Goal: Information Seeking & Learning: Understand process/instructions

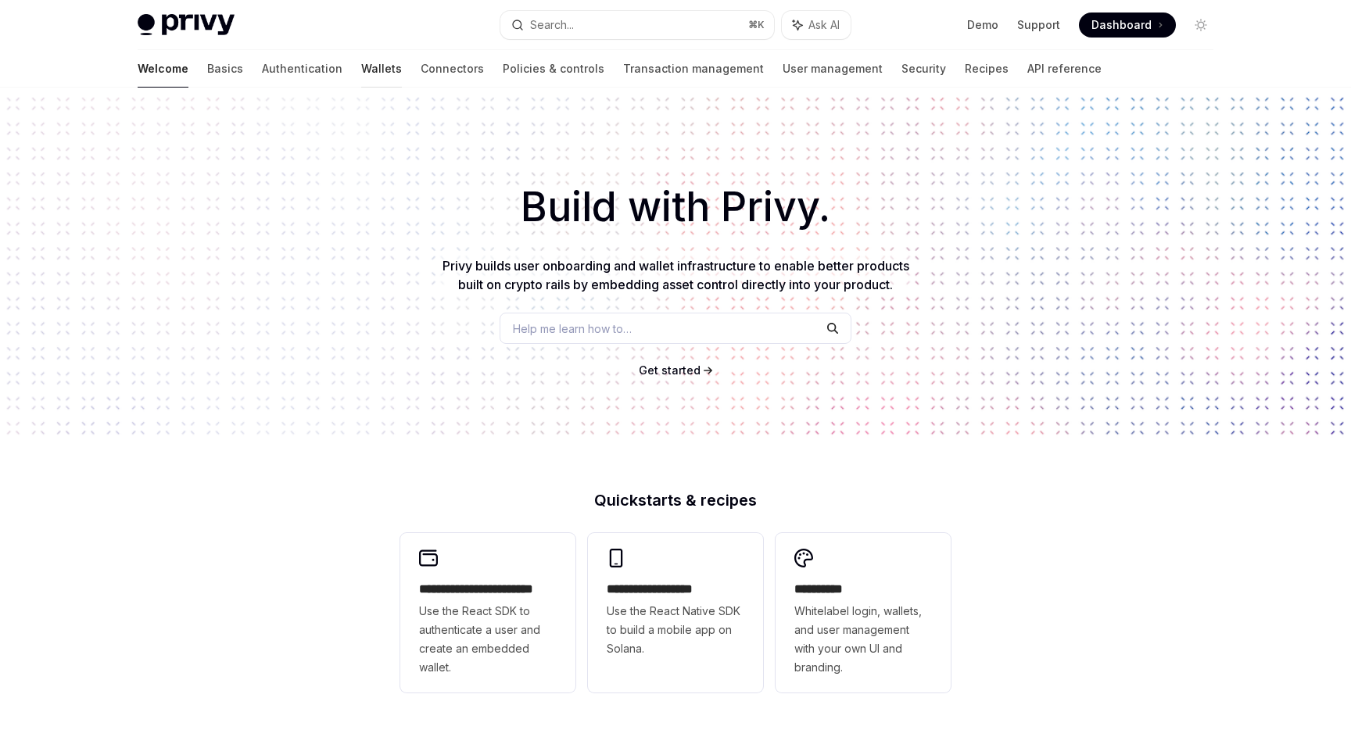
click at [361, 70] on link "Wallets" at bounding box center [381, 69] width 41 height 38
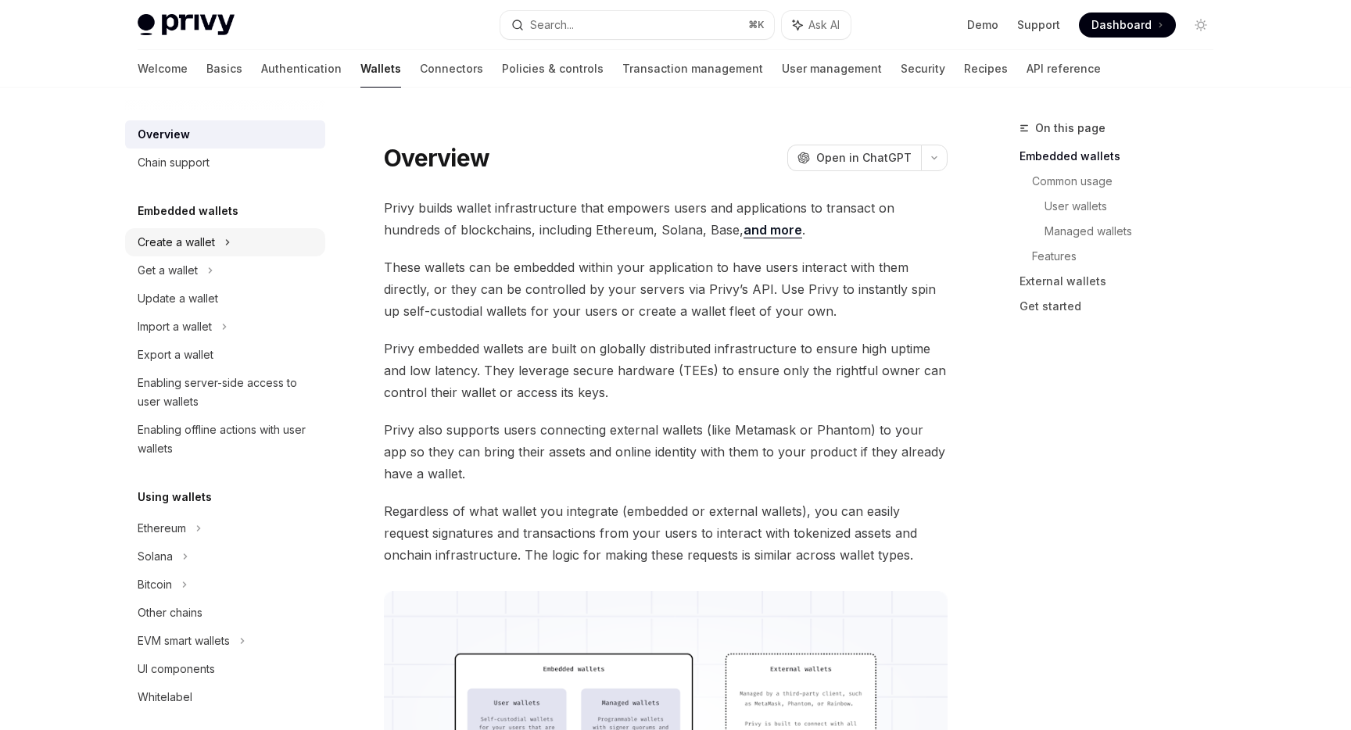
click at [203, 239] on div "Create a wallet" at bounding box center [176, 242] width 77 height 19
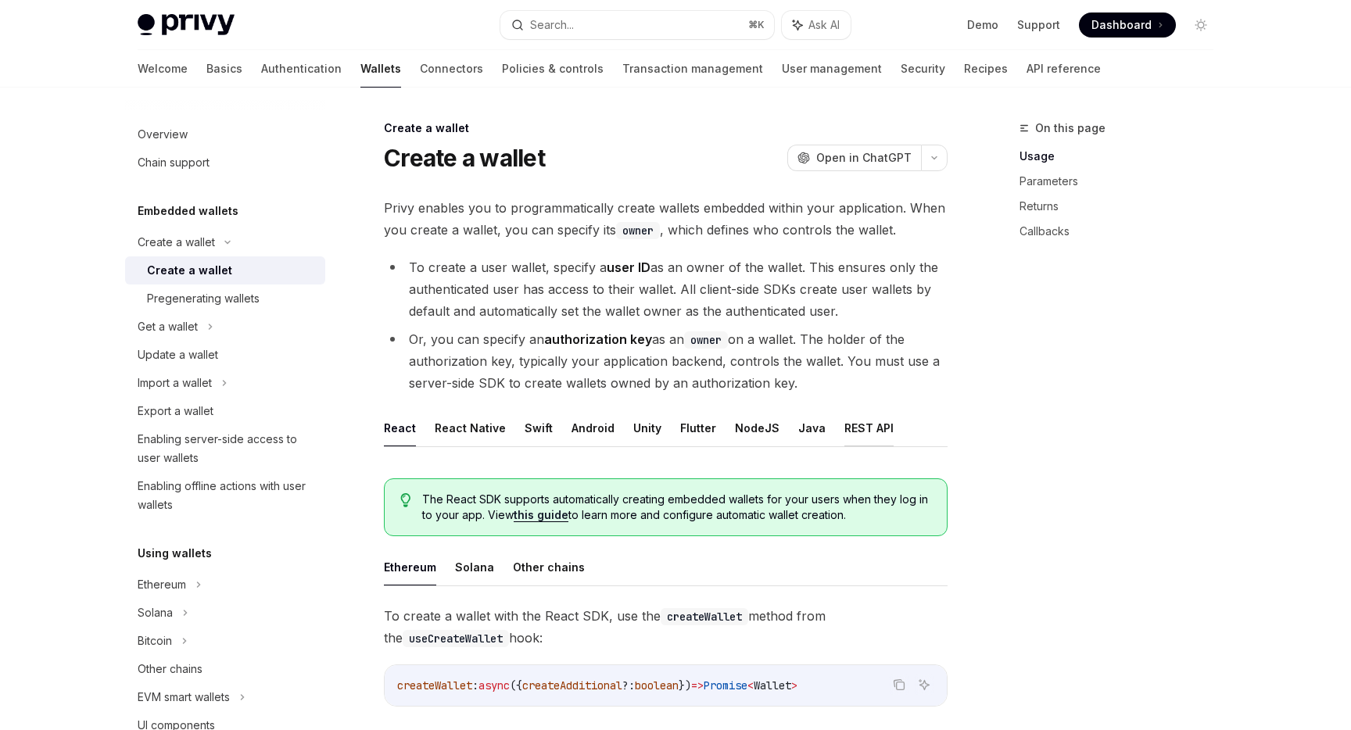
click at [852, 427] on button "REST API" at bounding box center [869, 428] width 49 height 37
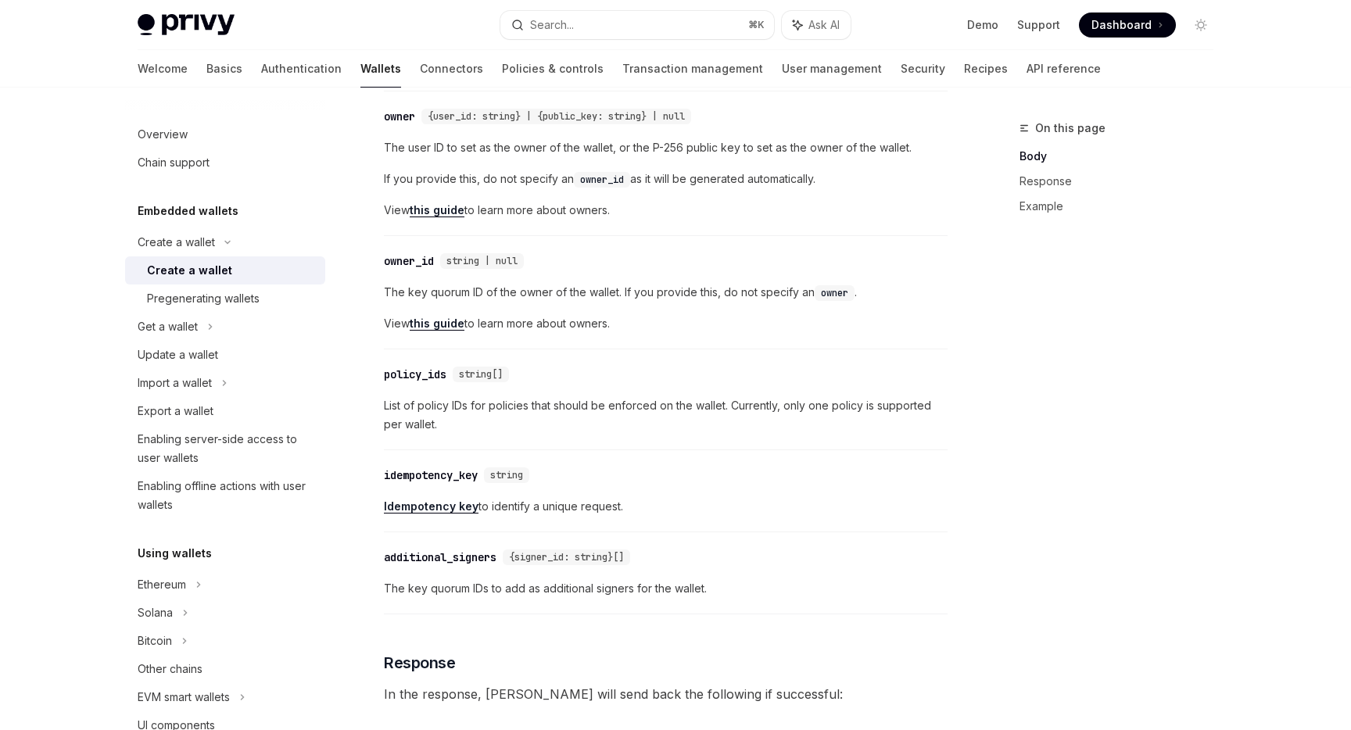
scroll to position [809, 0]
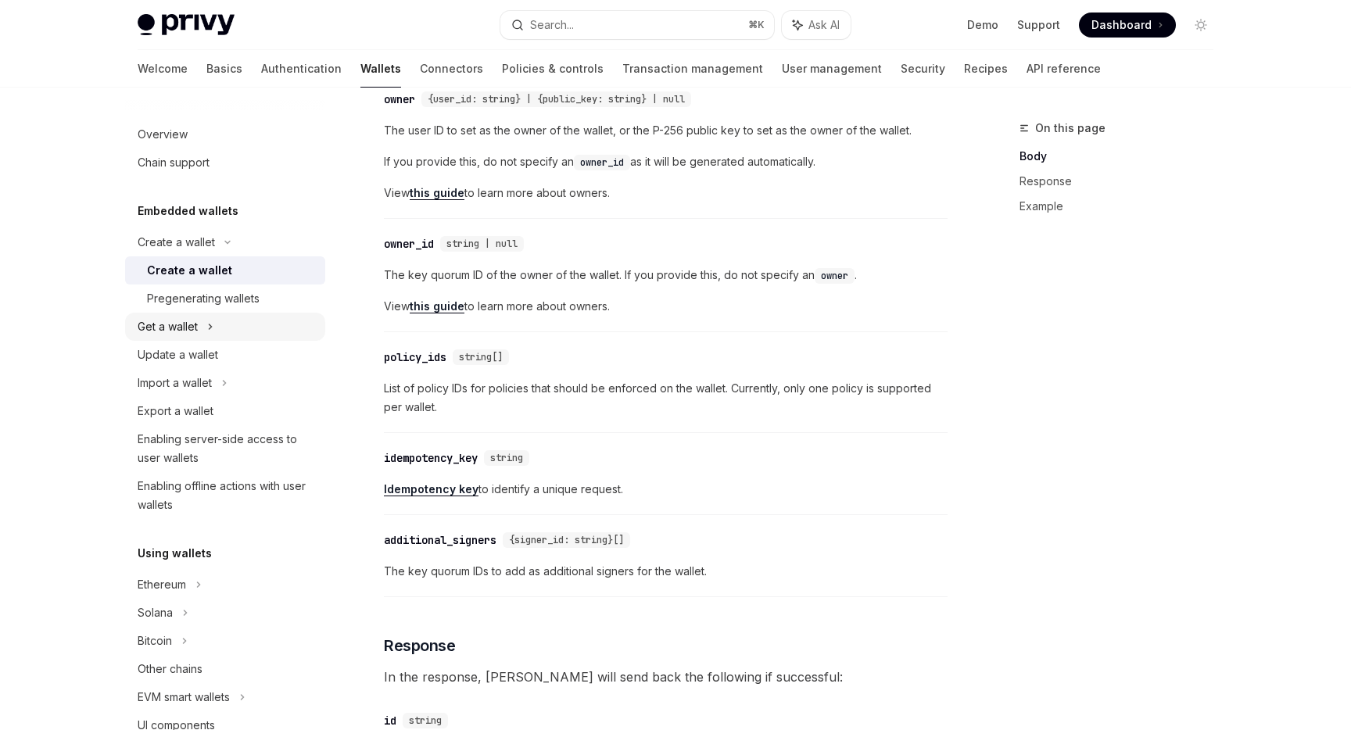
click at [195, 324] on div "Get a wallet" at bounding box center [168, 326] width 60 height 19
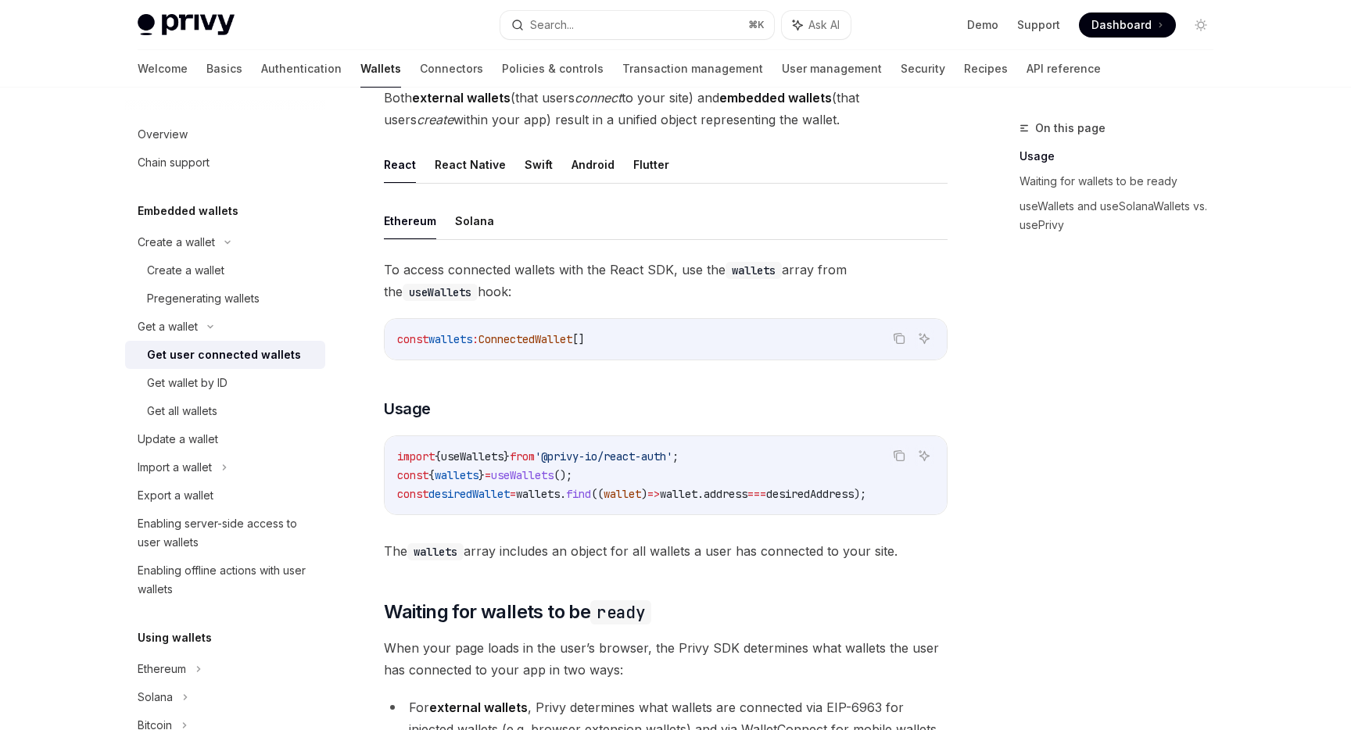
scroll to position [239, 0]
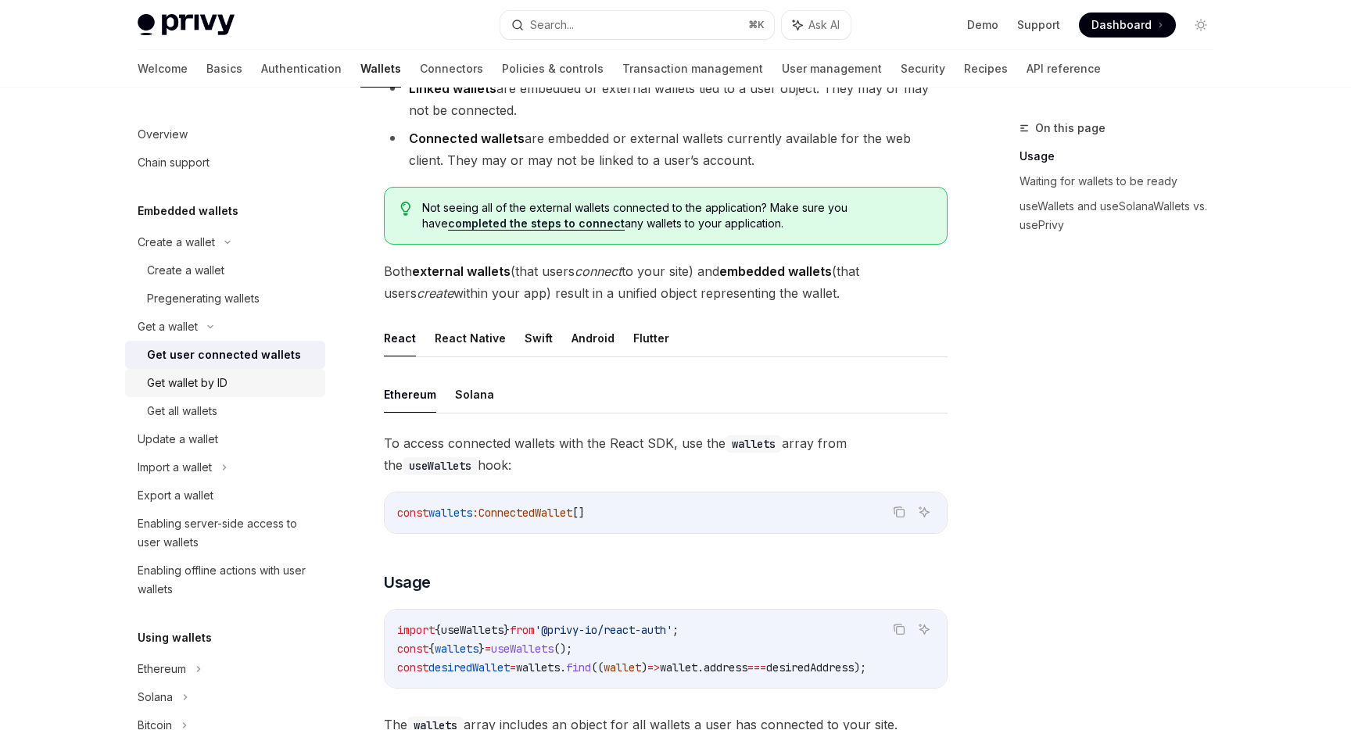
click at [206, 392] on link "Get wallet by ID" at bounding box center [225, 383] width 200 height 28
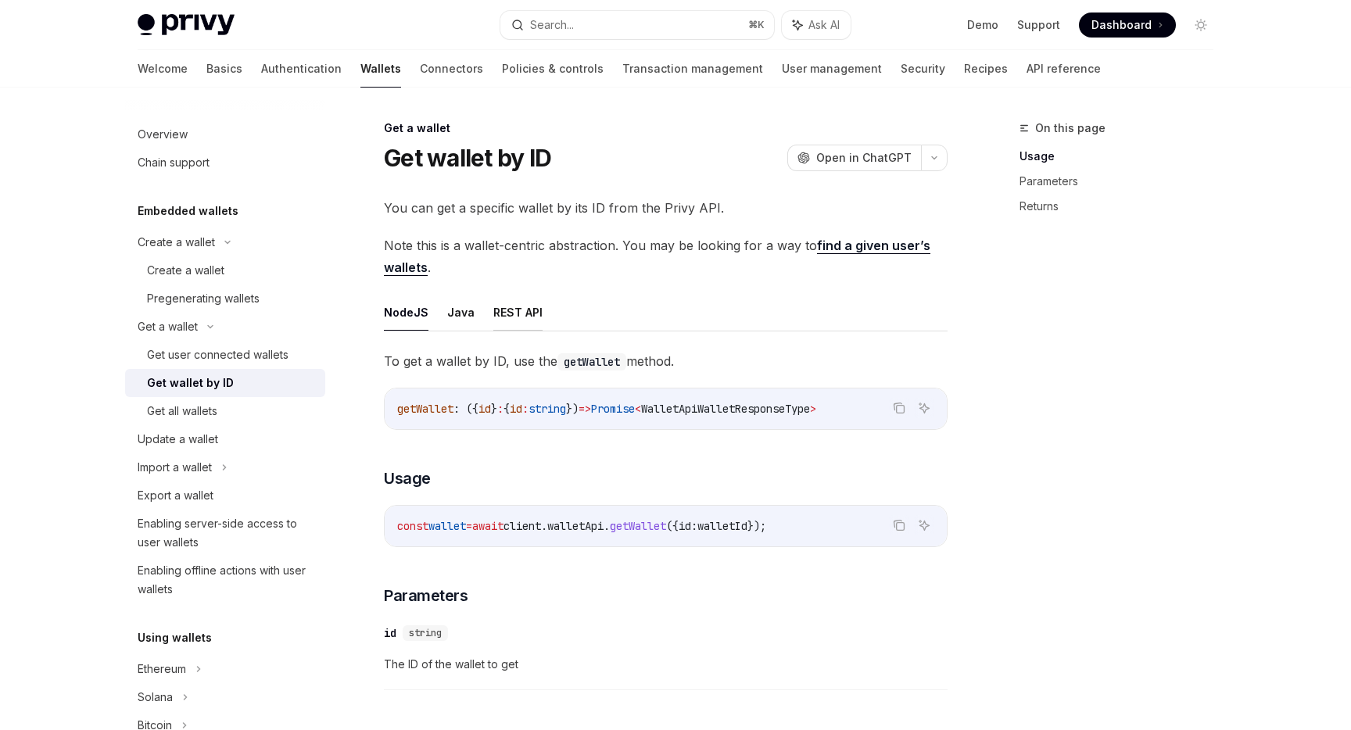
click at [493, 311] on button "REST API" at bounding box center [517, 312] width 49 height 37
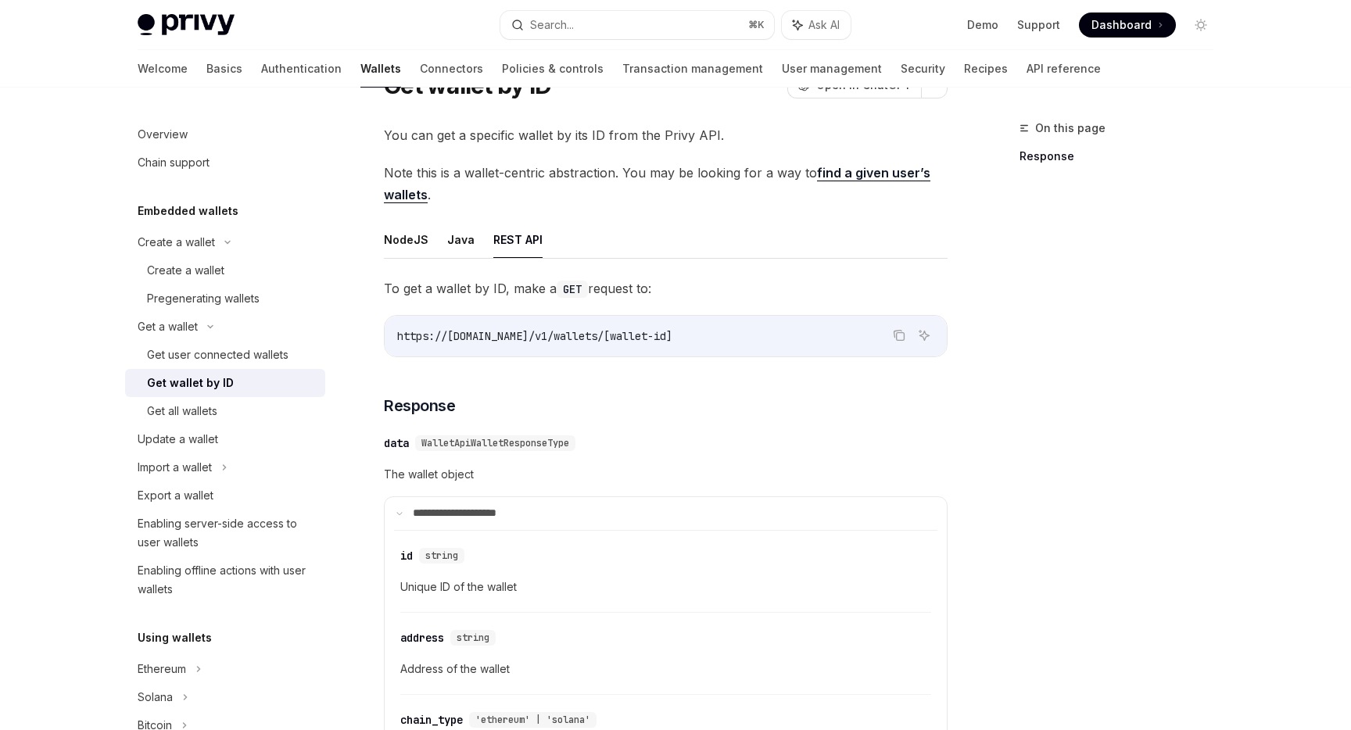
scroll to position [78, 0]
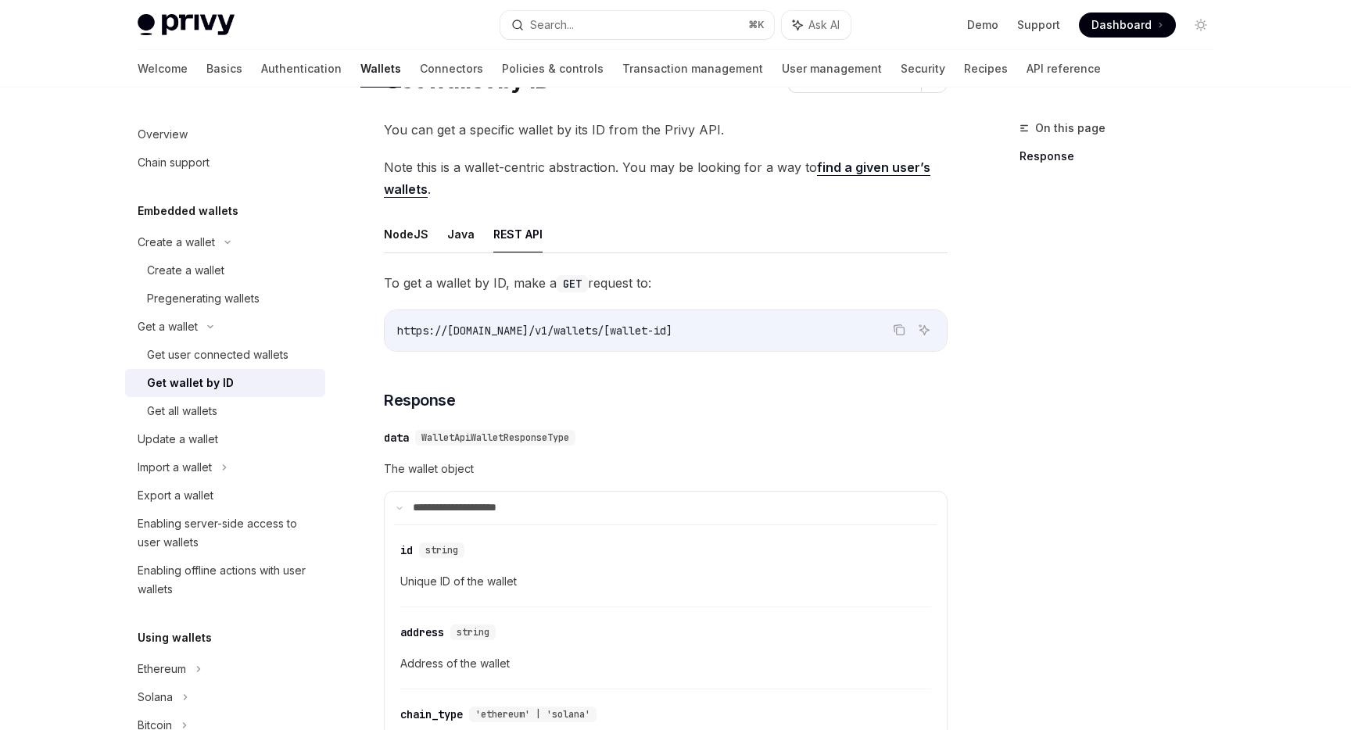
click at [880, 170] on link "find a given user’s wallets" at bounding box center [657, 179] width 547 height 38
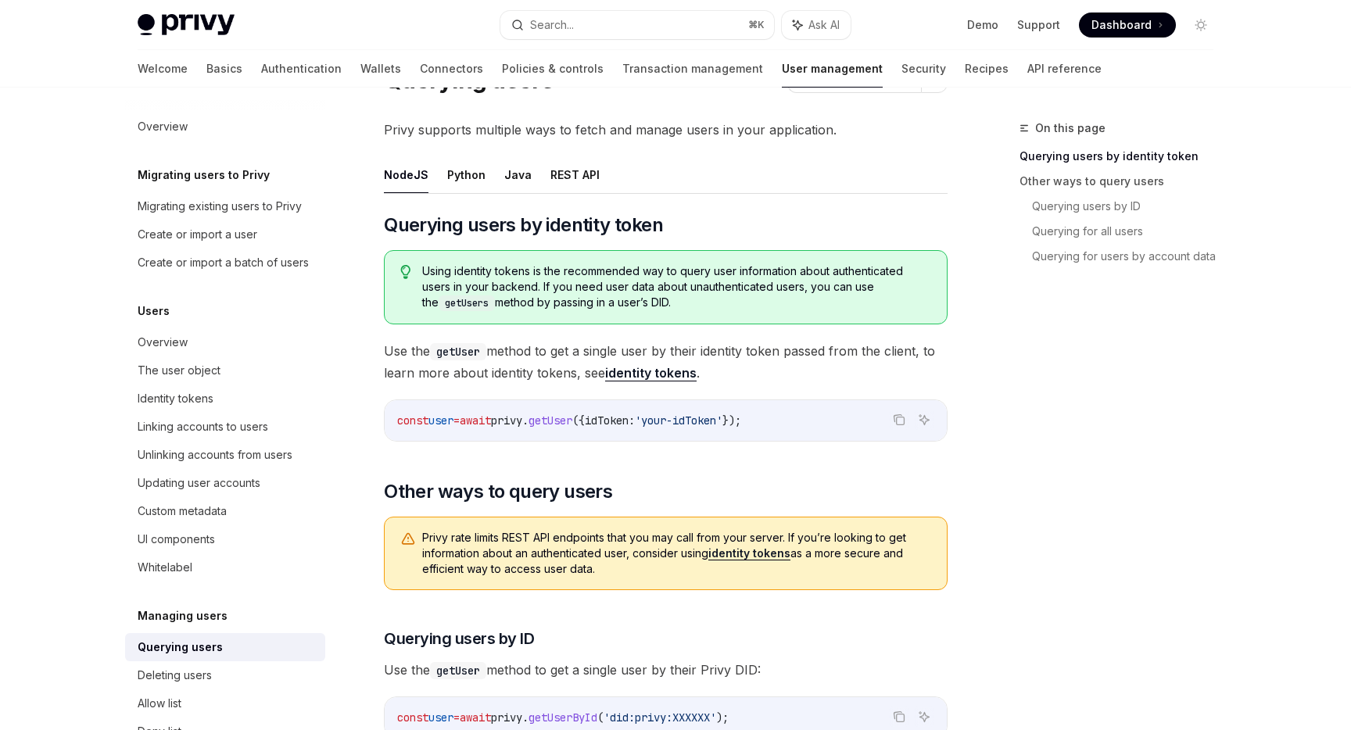
scroll to position [93, 0]
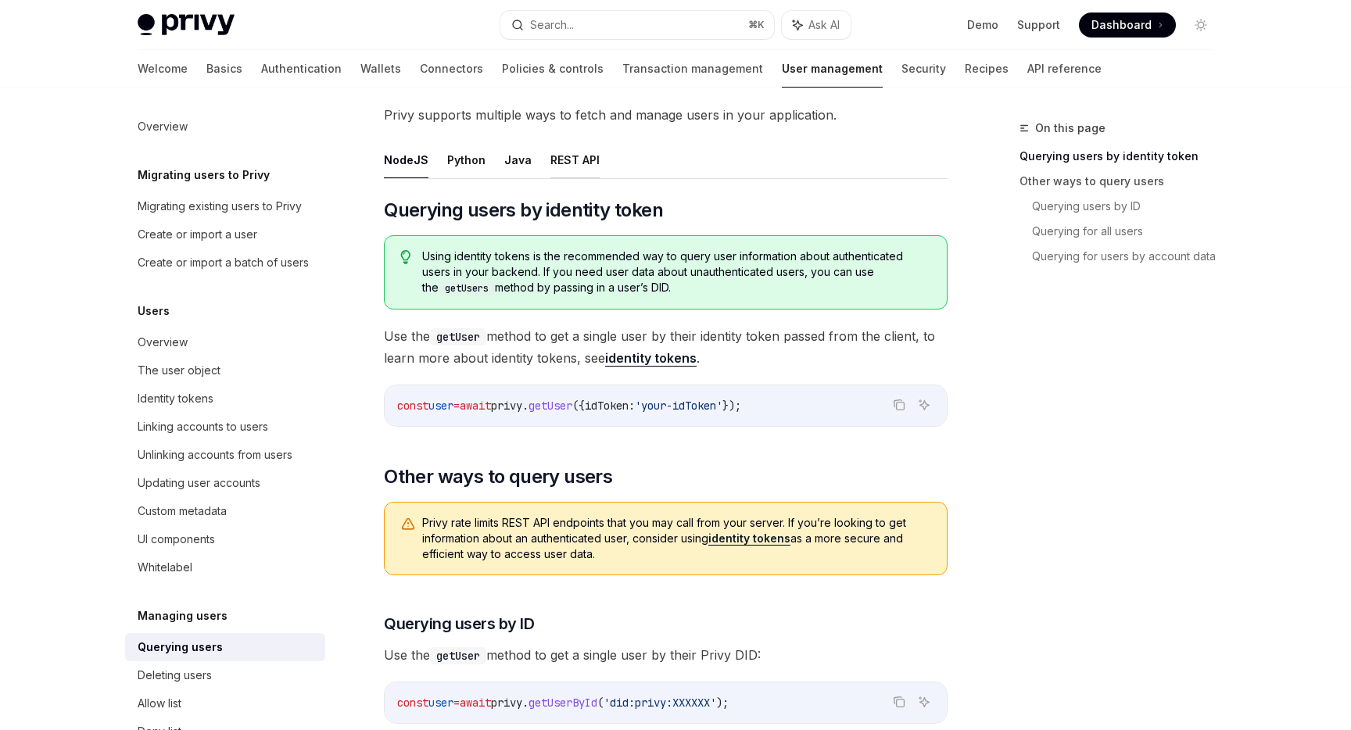
click at [587, 167] on button "REST API" at bounding box center [575, 160] width 49 height 37
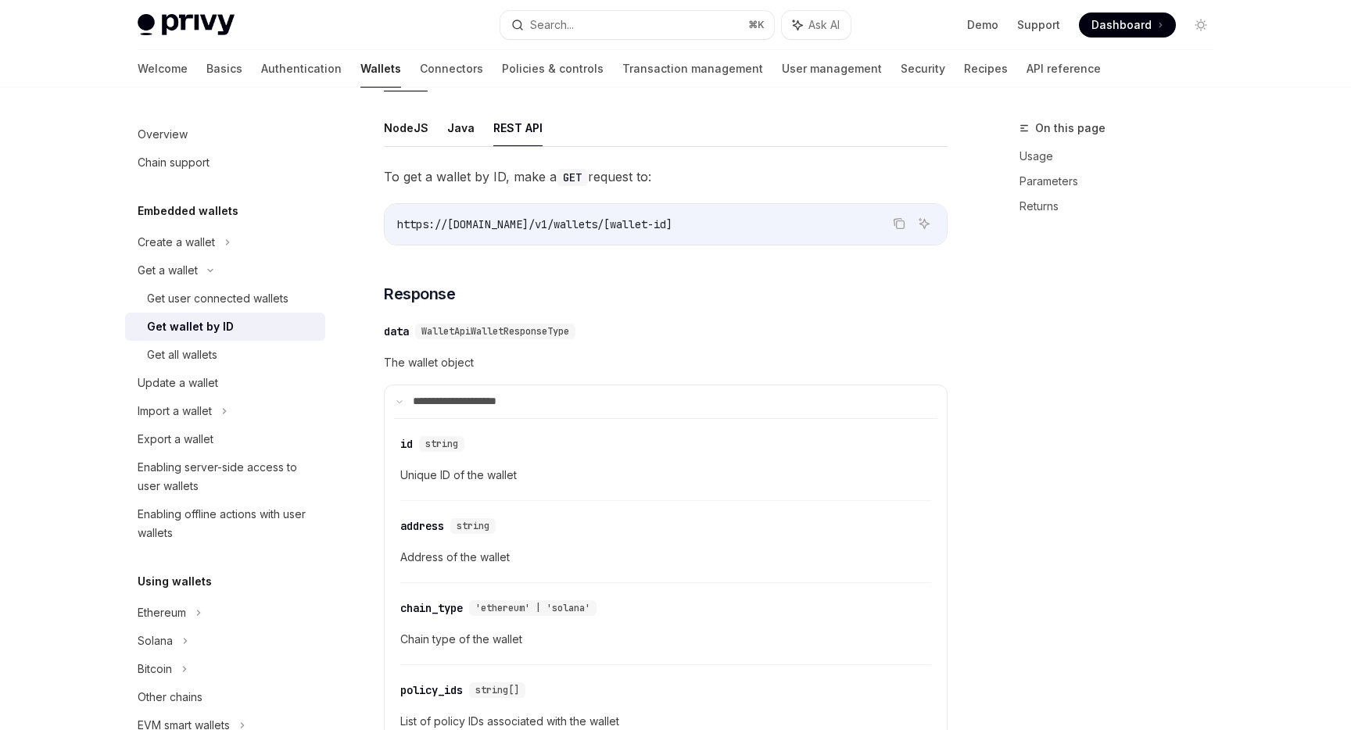
scroll to position [191, 0]
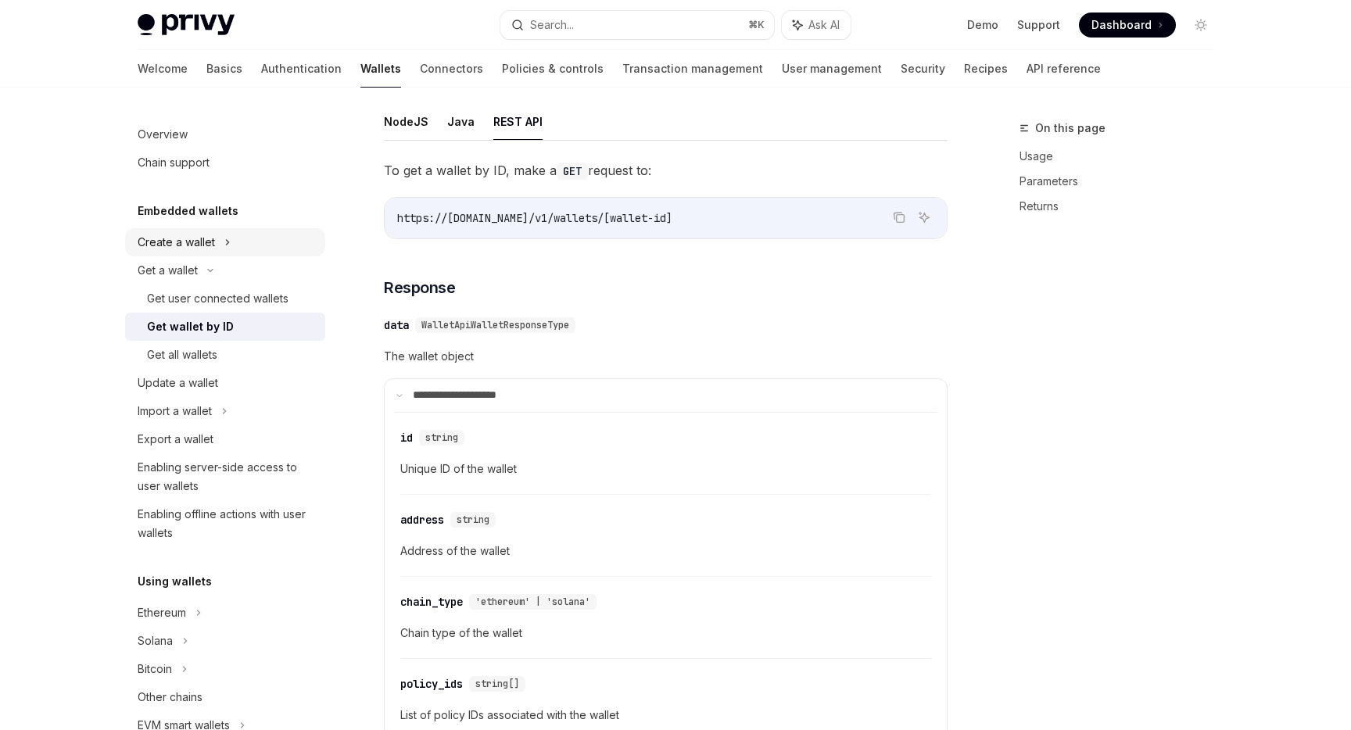
click at [201, 251] on div "Create a wallet" at bounding box center [176, 242] width 77 height 19
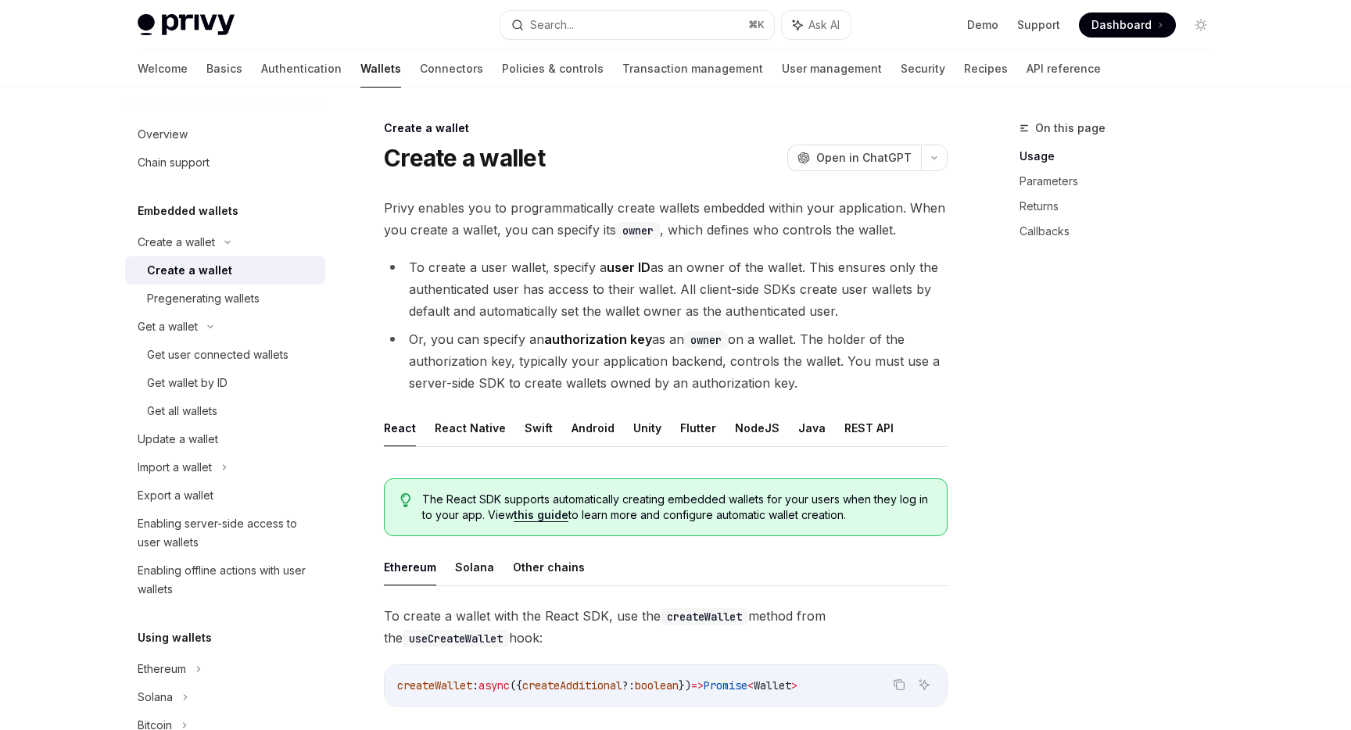
click at [208, 267] on div "Create a wallet" at bounding box center [189, 270] width 85 height 19
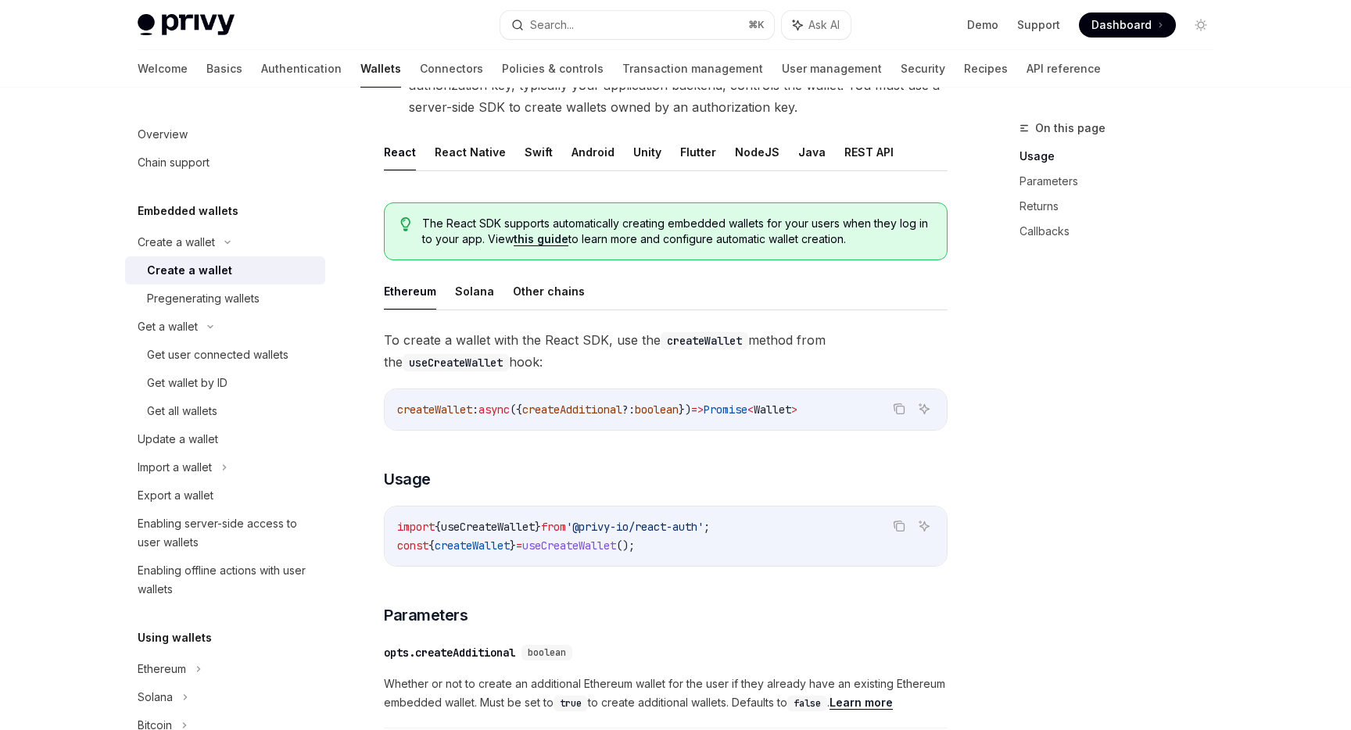
scroll to position [296, 0]
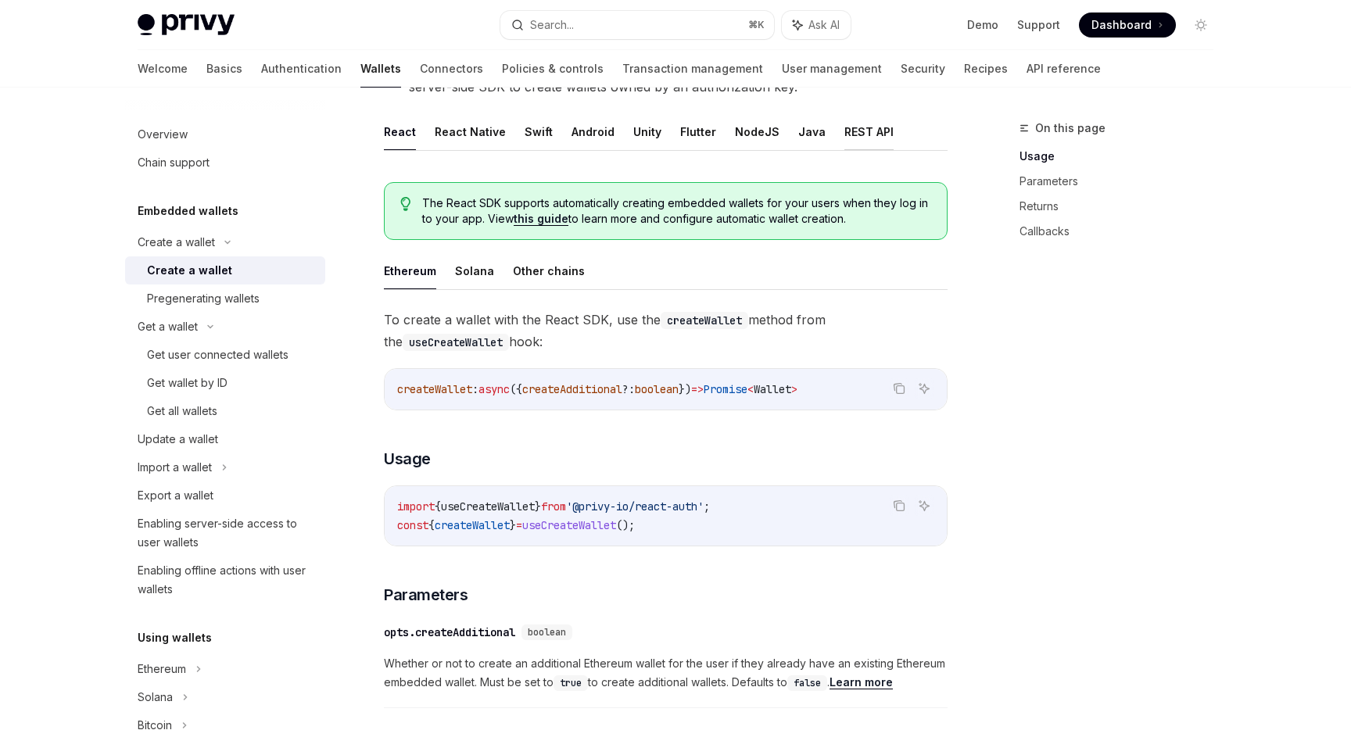
click at [845, 140] on button "REST API" at bounding box center [869, 131] width 49 height 37
type textarea "*"
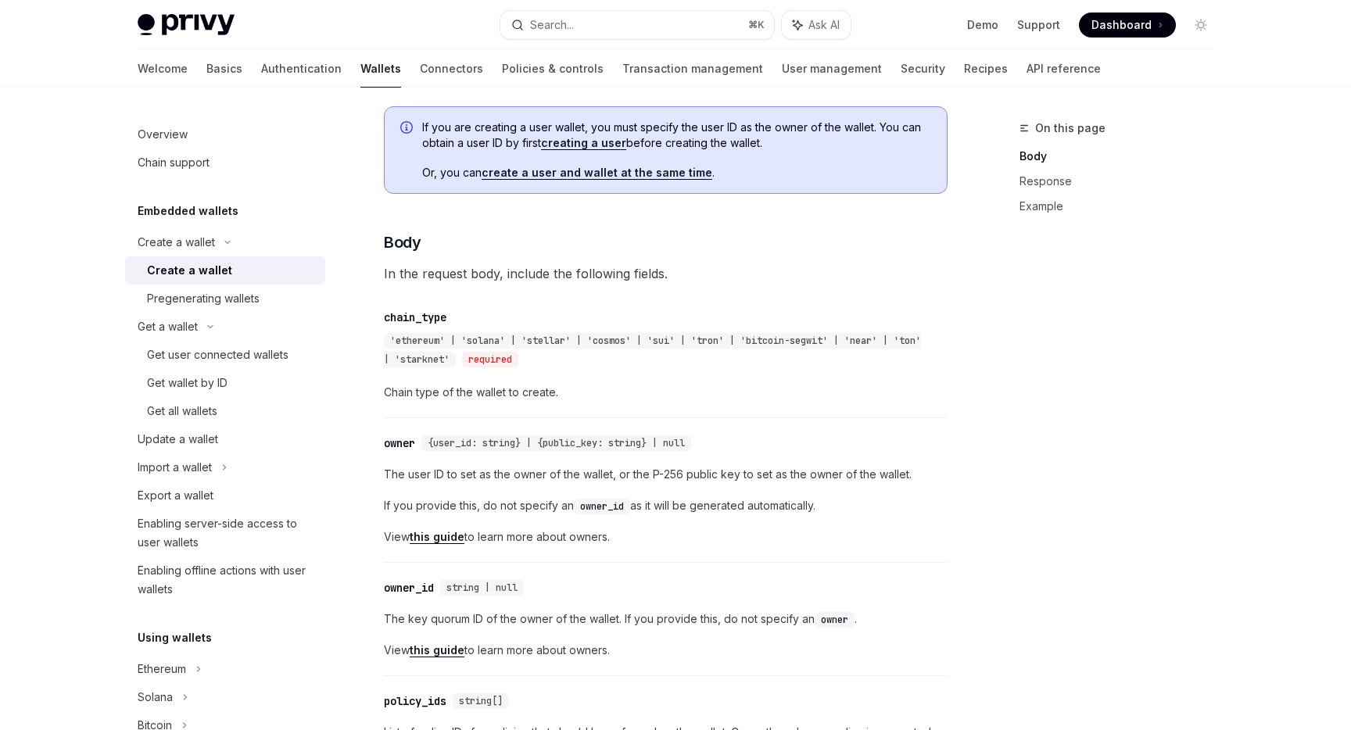
scroll to position [453, 0]
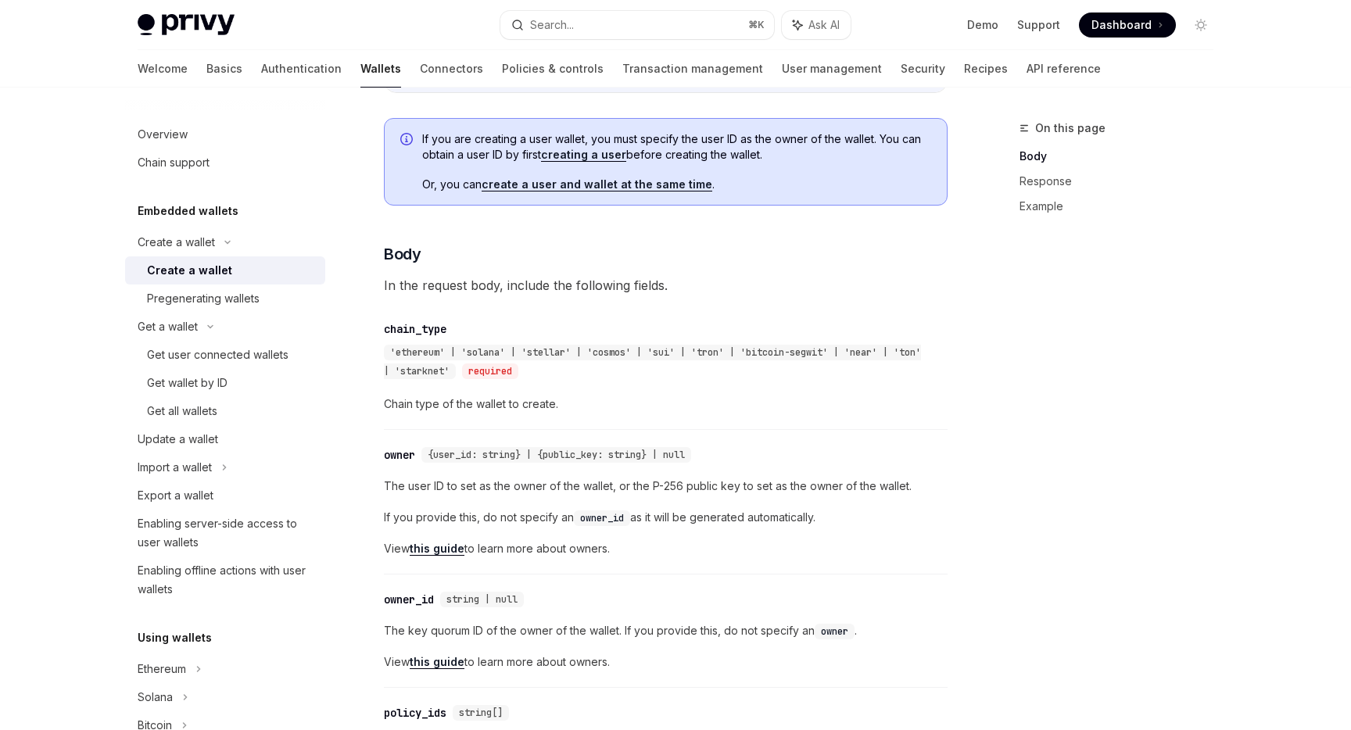
click at [450, 658] on link "this guide" at bounding box center [437, 662] width 55 height 14
click at [463, 555] on link "this guide" at bounding box center [437, 549] width 55 height 14
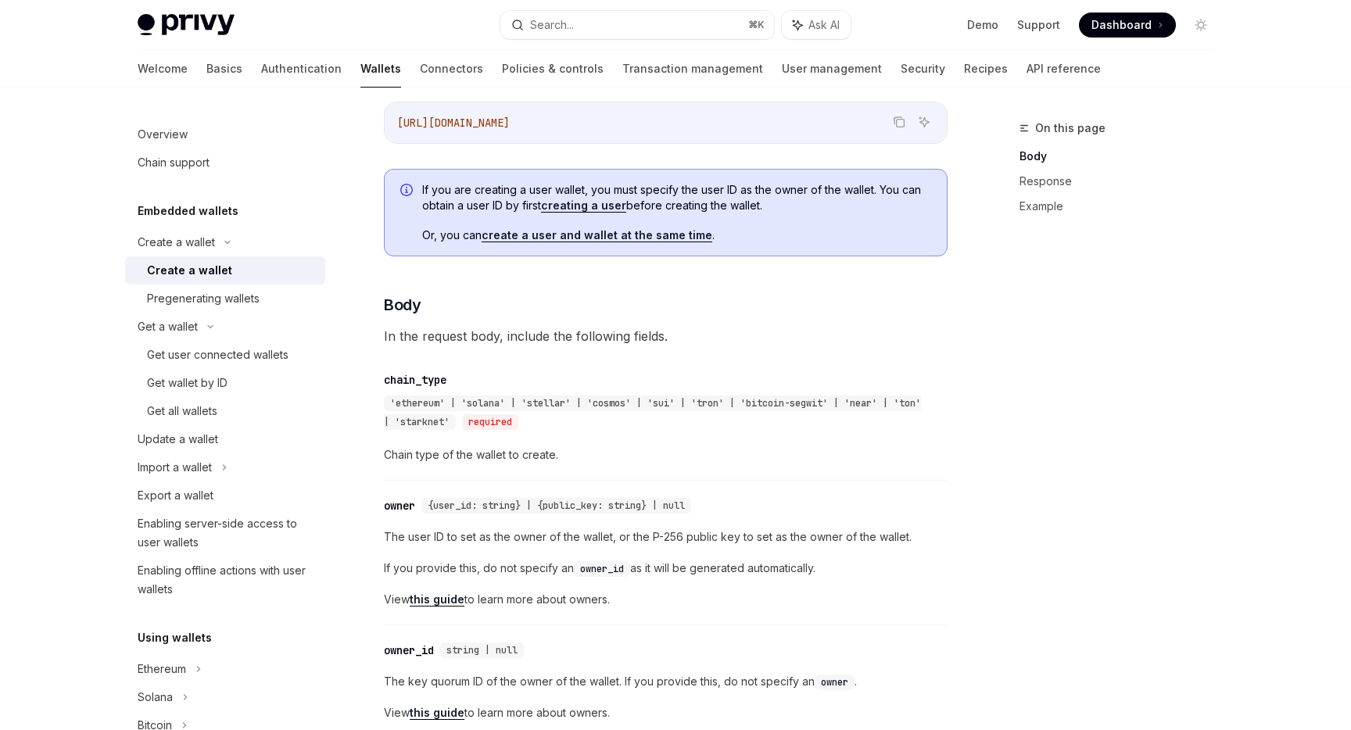
scroll to position [386, 0]
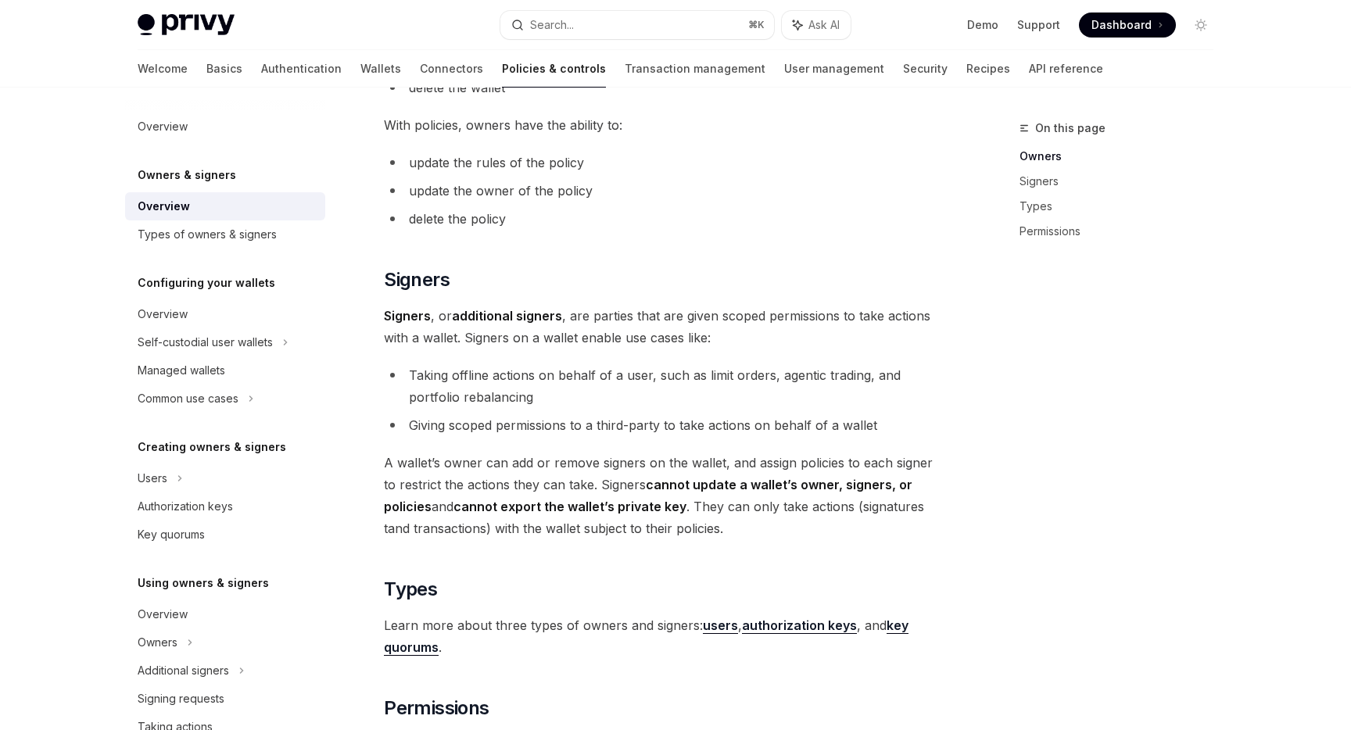
scroll to position [746, 0]
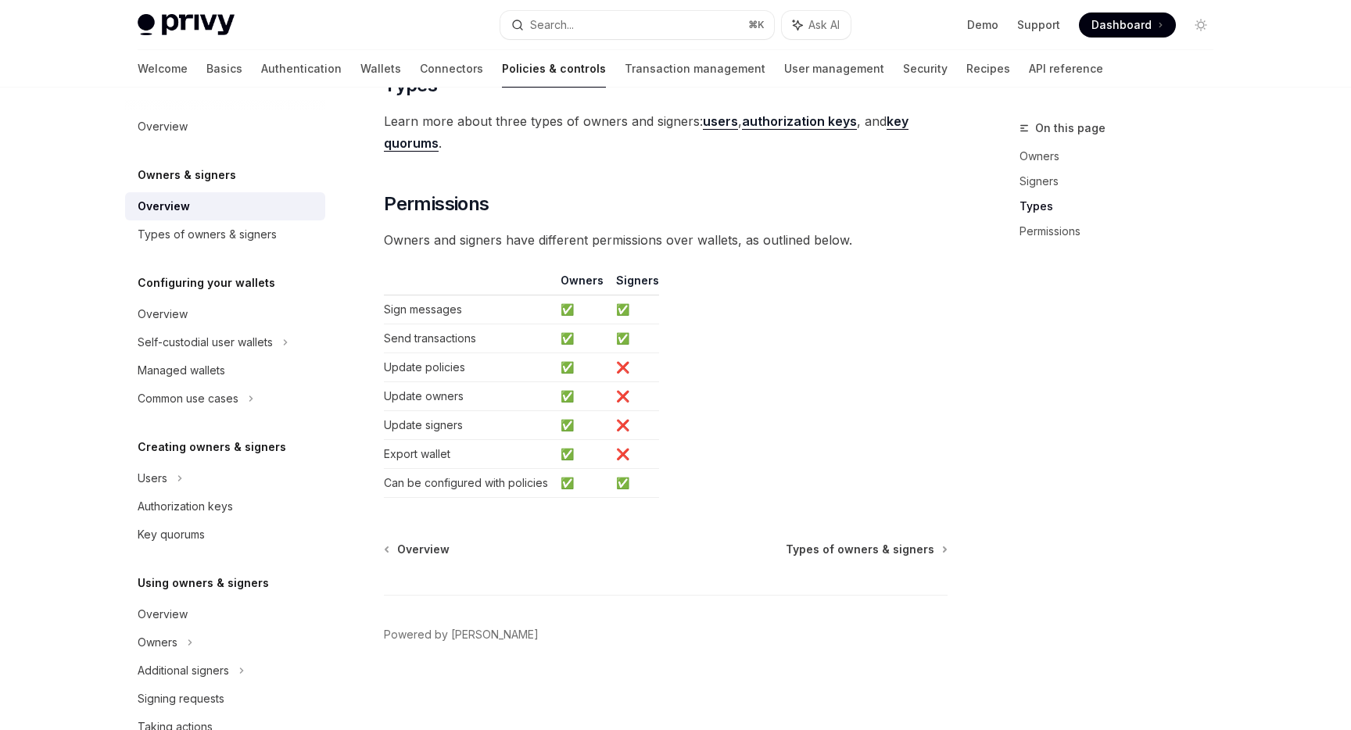
scroll to position [1247, 0]
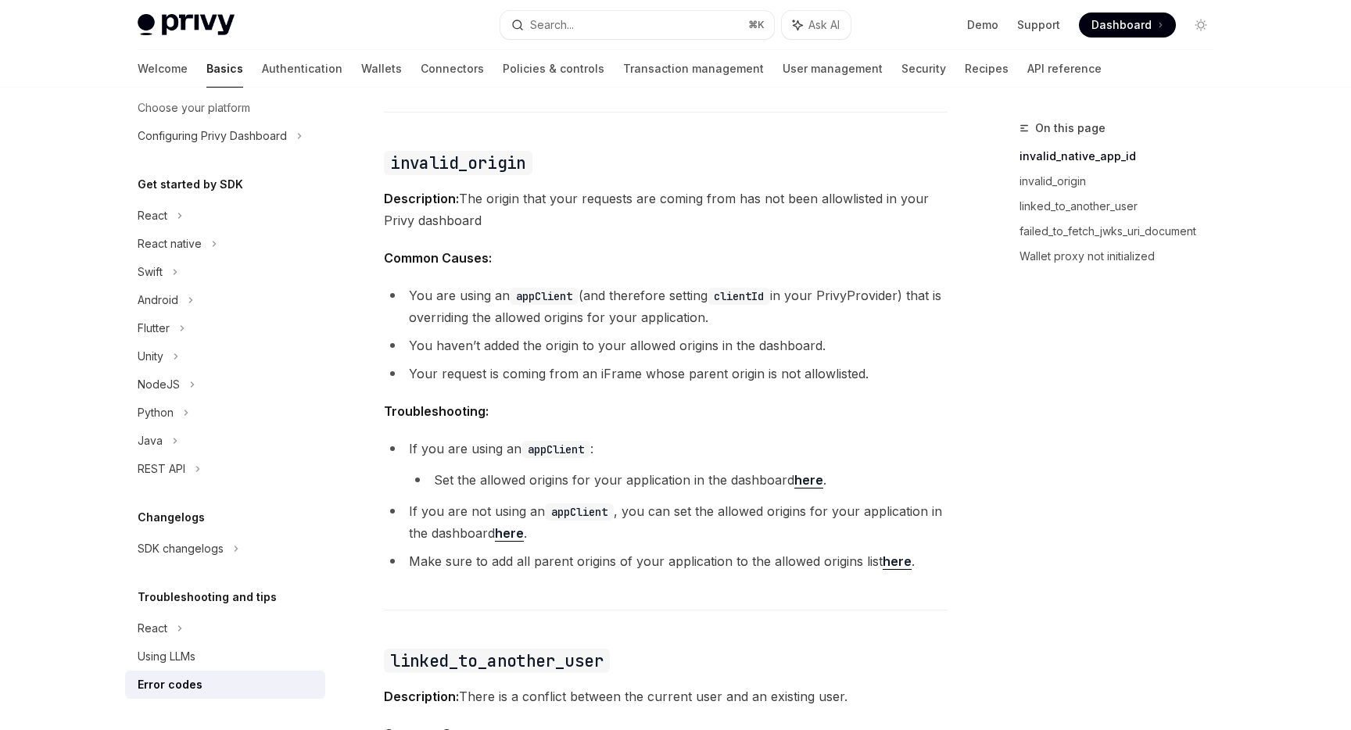
scroll to position [664, 0]
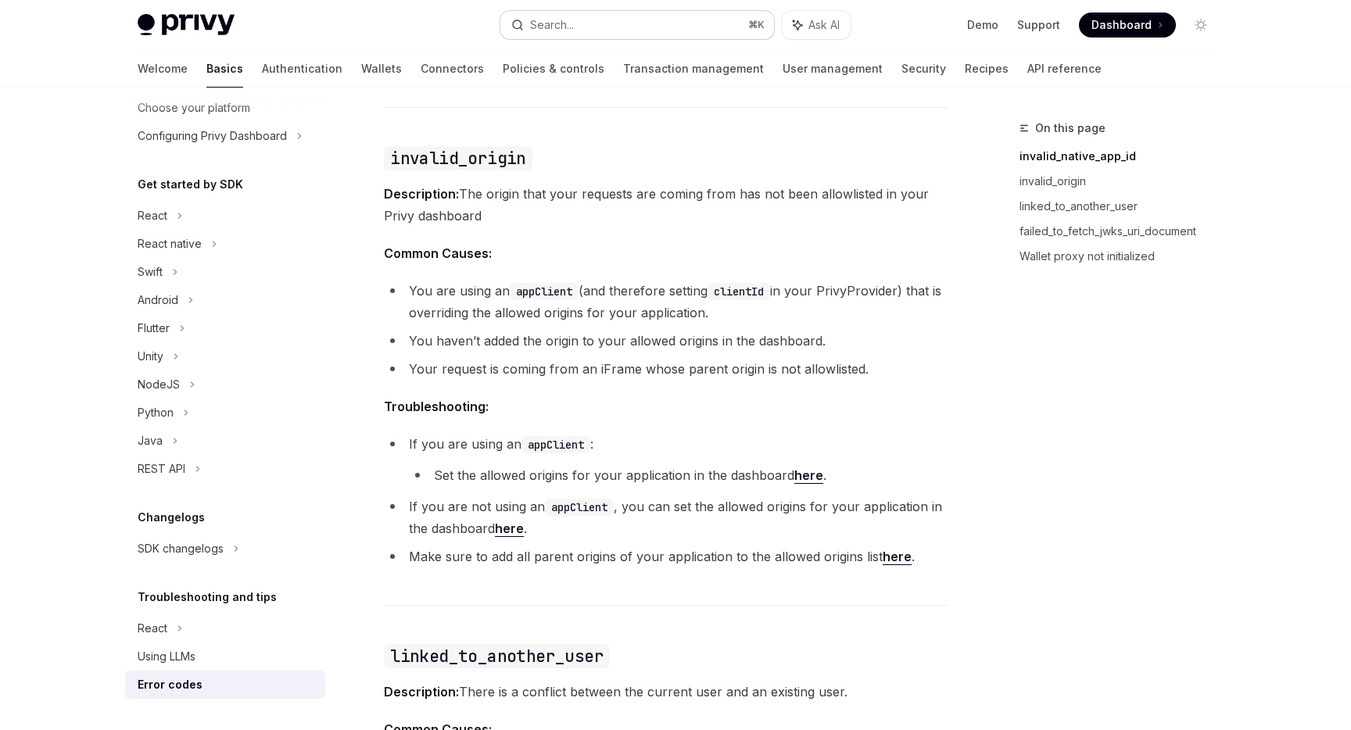
click at [663, 20] on button "Search... ⌘ K" at bounding box center [637, 25] width 274 height 28
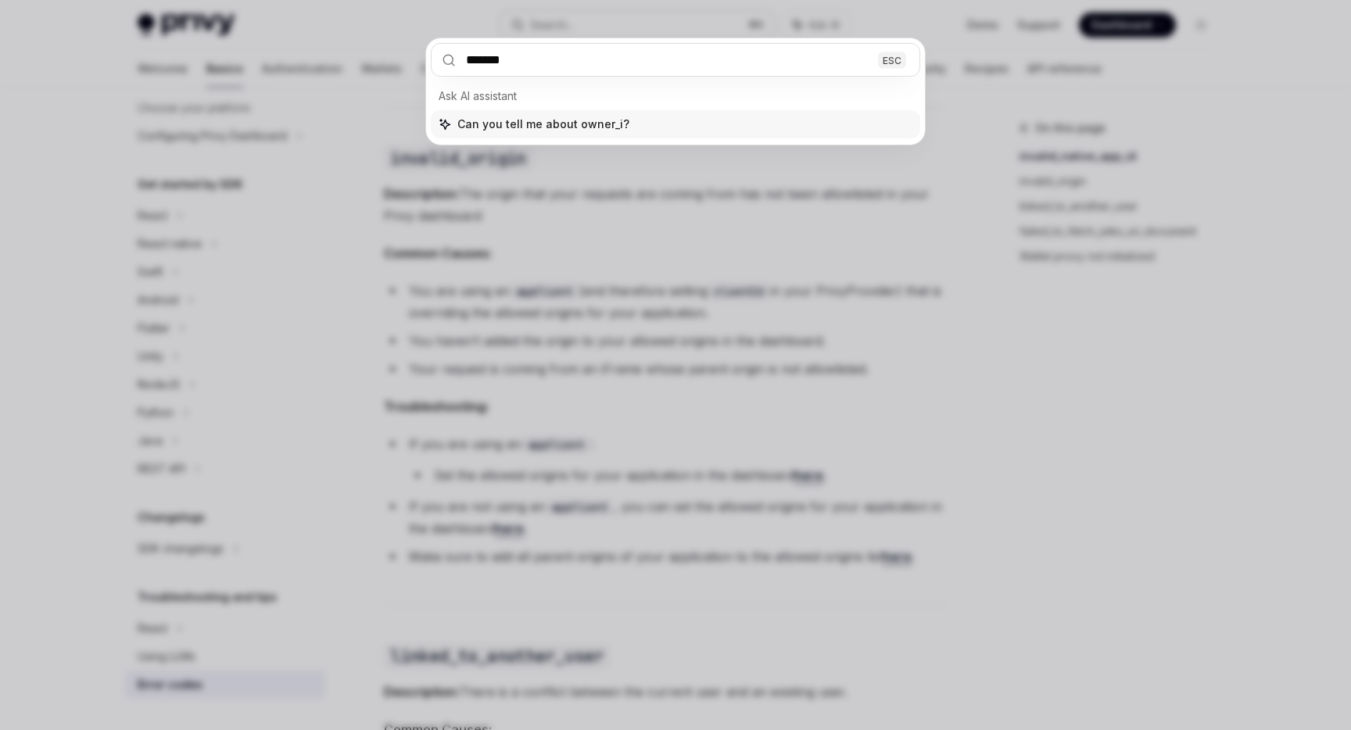
type input "********"
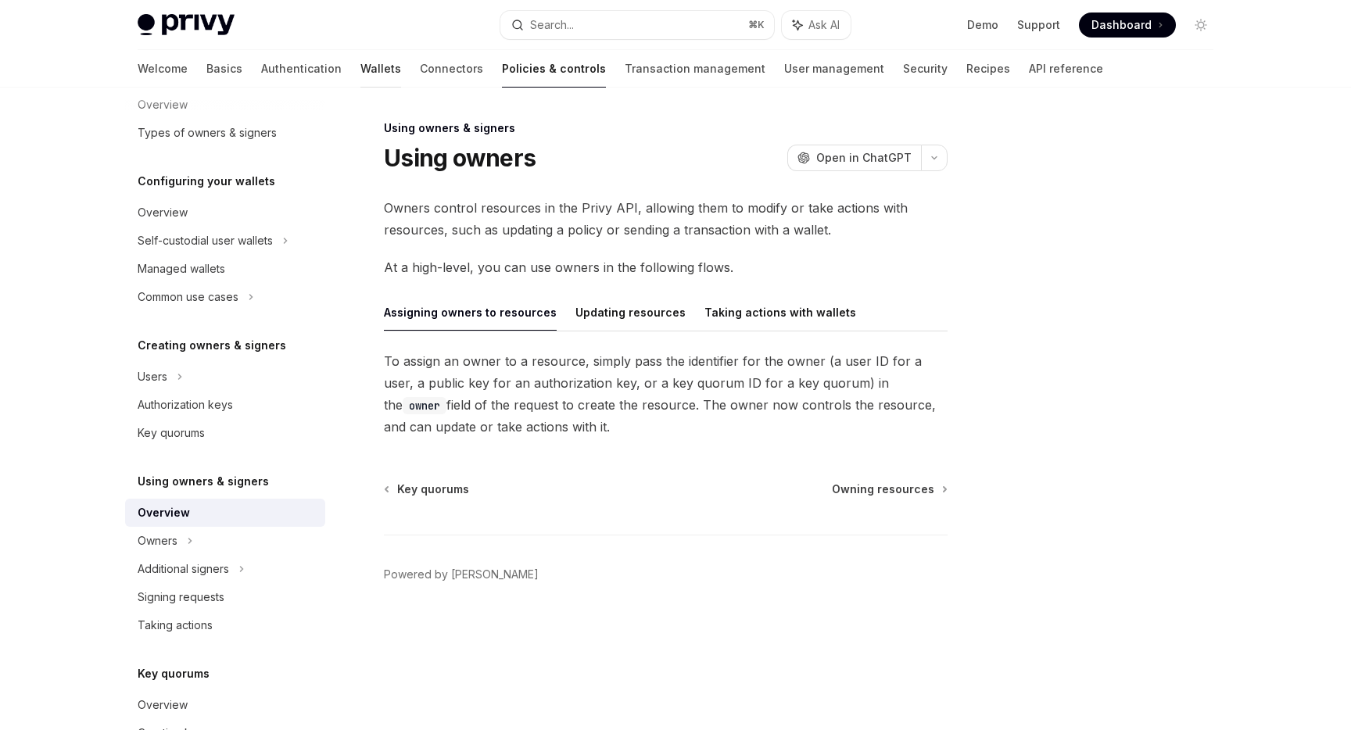
click at [360, 74] on link "Wallets" at bounding box center [380, 69] width 41 height 38
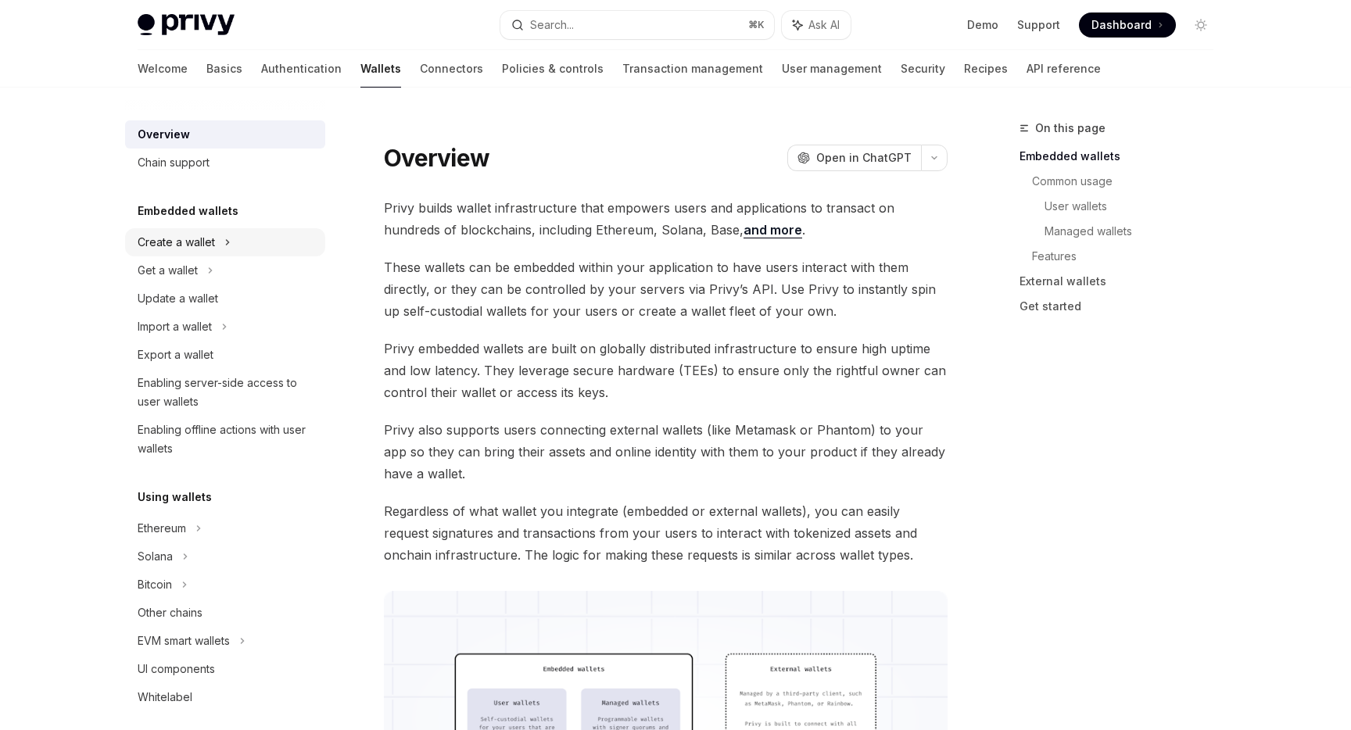
click at [188, 246] on div "Create a wallet" at bounding box center [176, 242] width 77 height 19
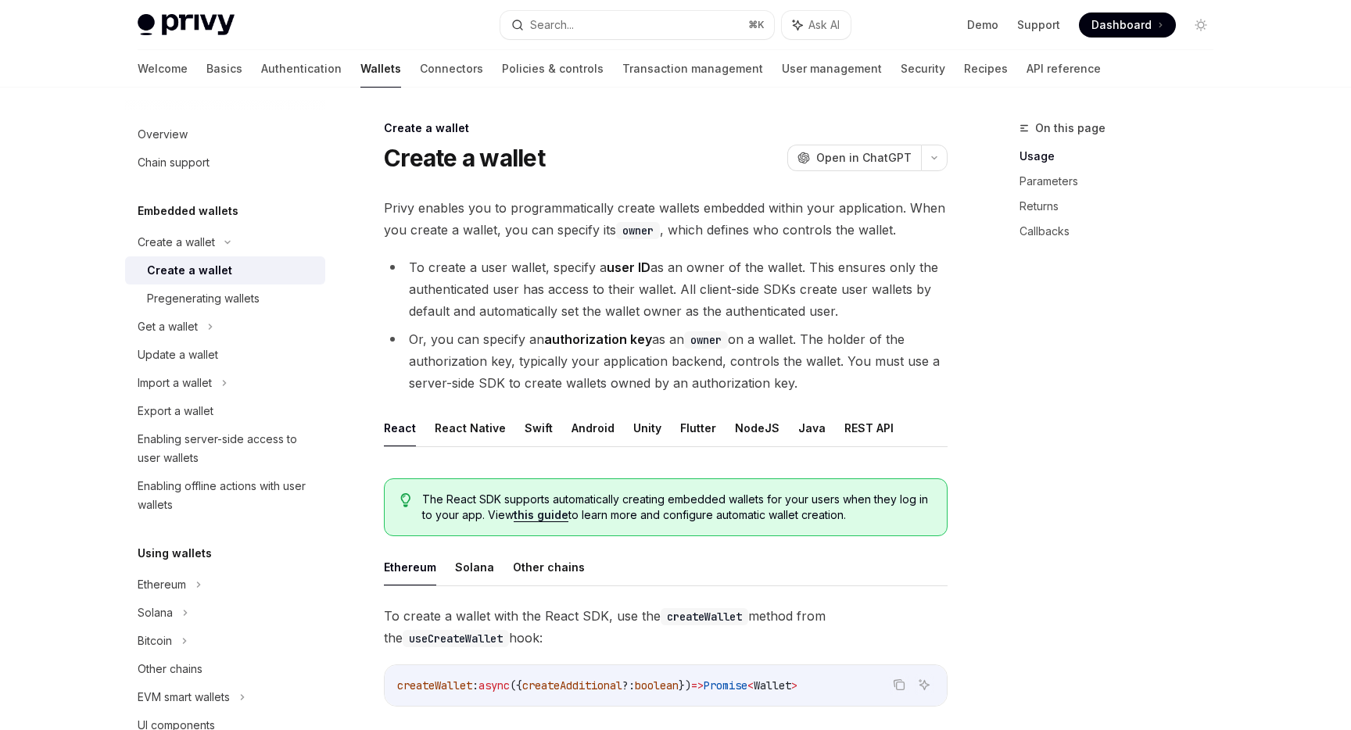
scroll to position [84, 0]
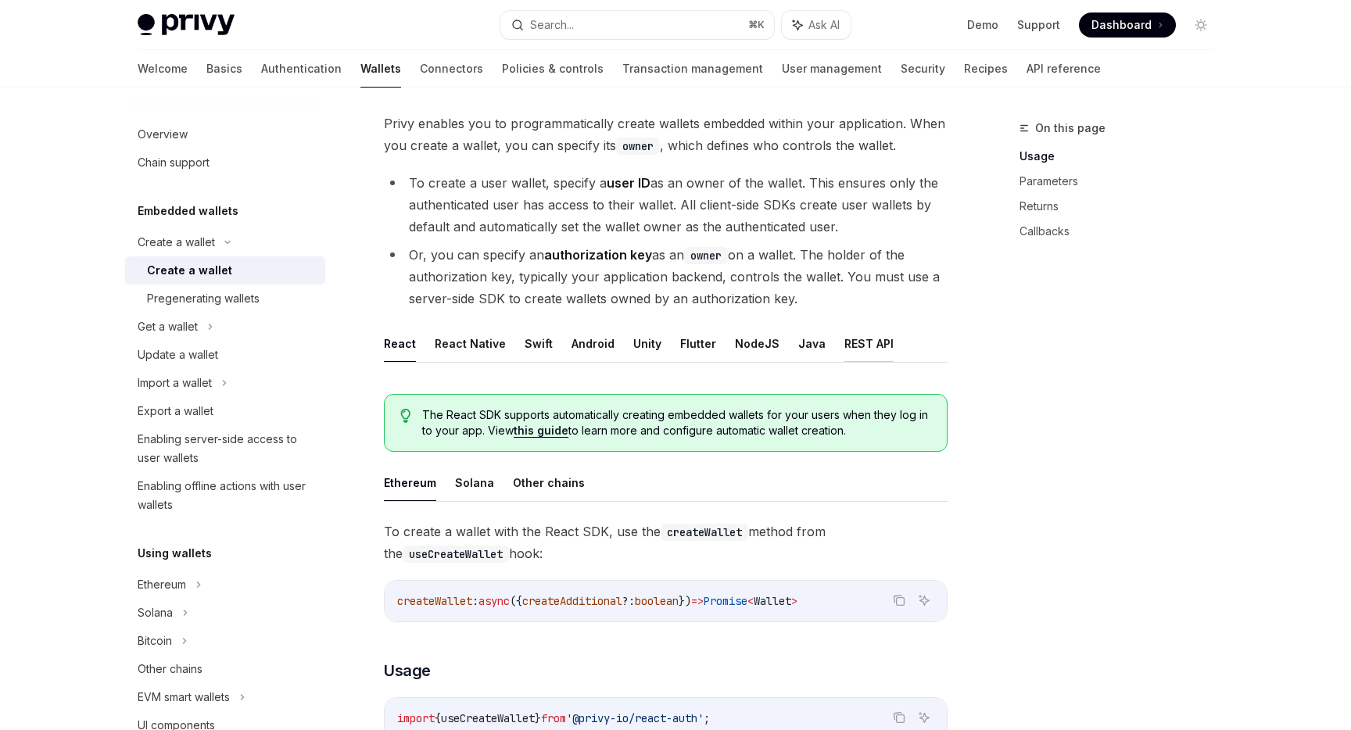
click at [854, 347] on button "REST API" at bounding box center [869, 343] width 49 height 37
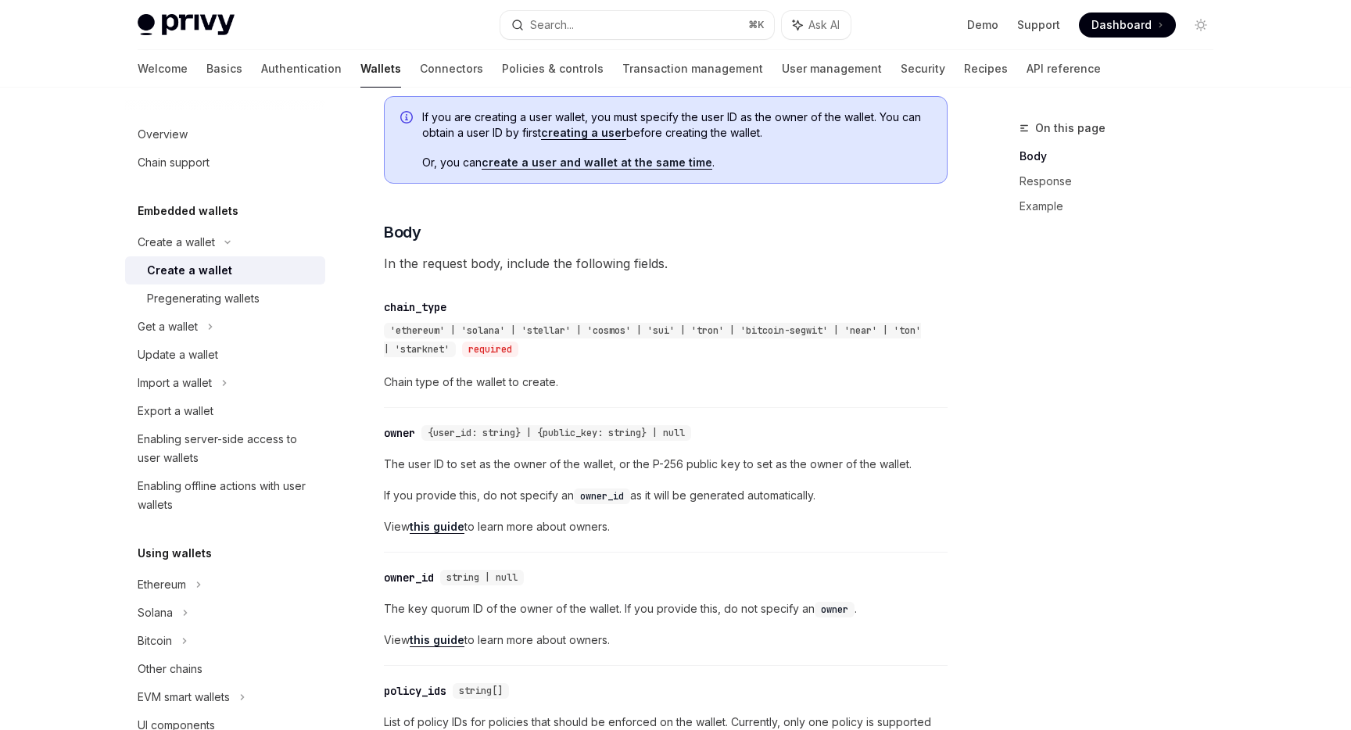
scroll to position [485, 0]
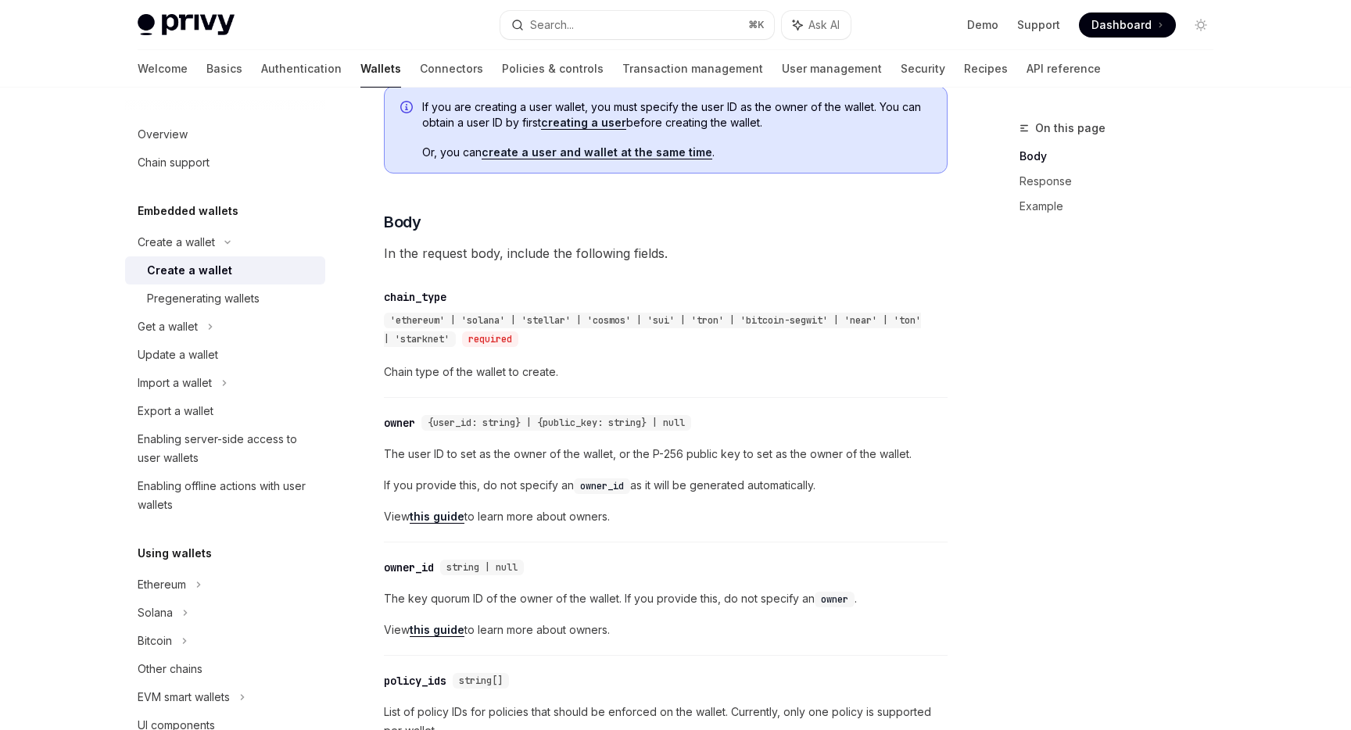
click at [444, 521] on link "this guide" at bounding box center [437, 517] width 55 height 14
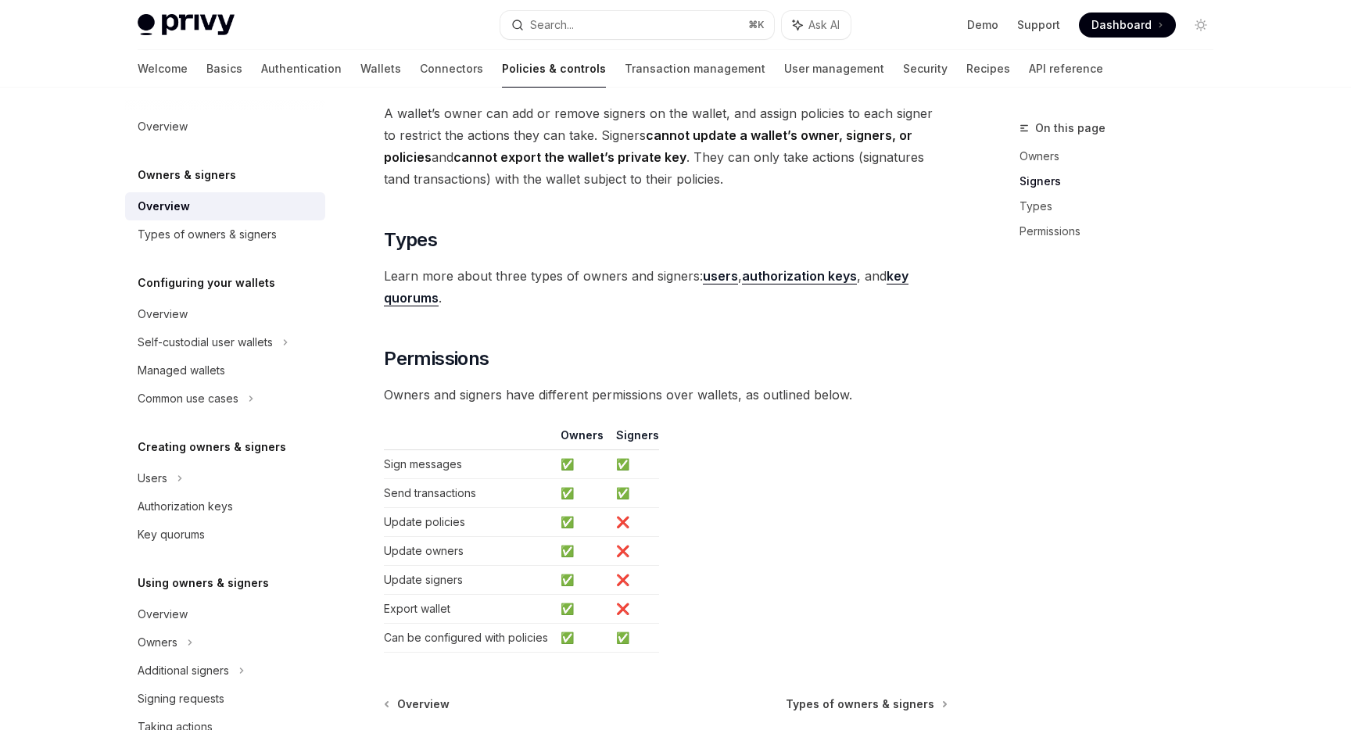
scroll to position [63, 0]
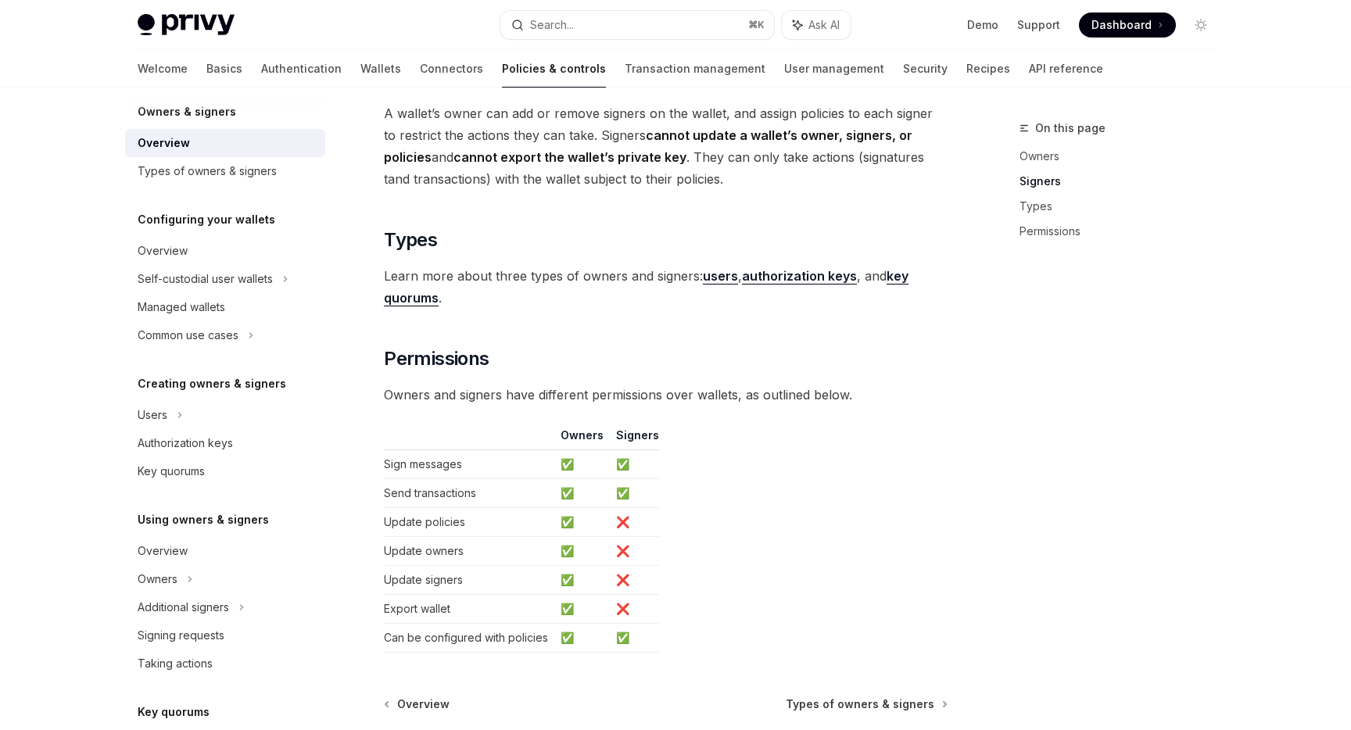
click at [149, 396] on div "Creating owners & signers Users Authorization keys Key quorums" at bounding box center [225, 430] width 200 height 111
click at [156, 418] on div "Users" at bounding box center [153, 415] width 30 height 19
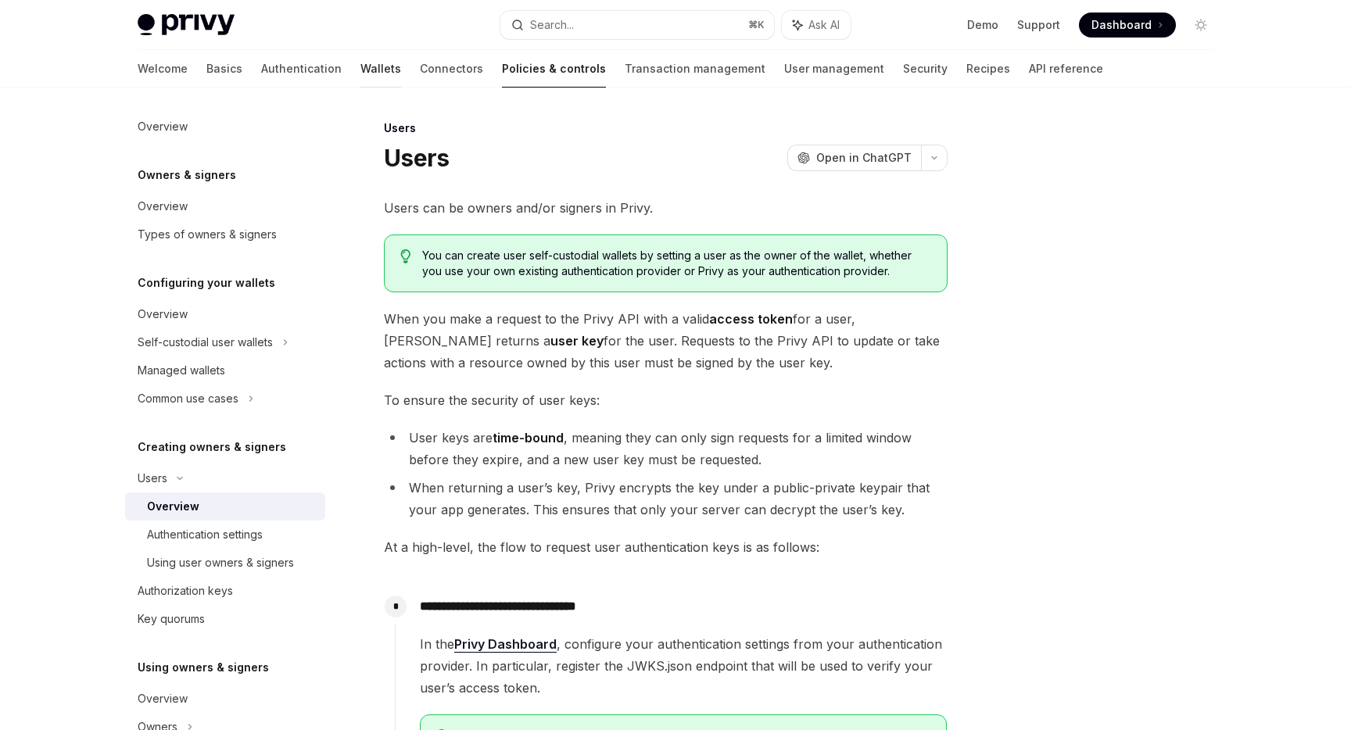
click at [360, 65] on link "Wallets" at bounding box center [380, 69] width 41 height 38
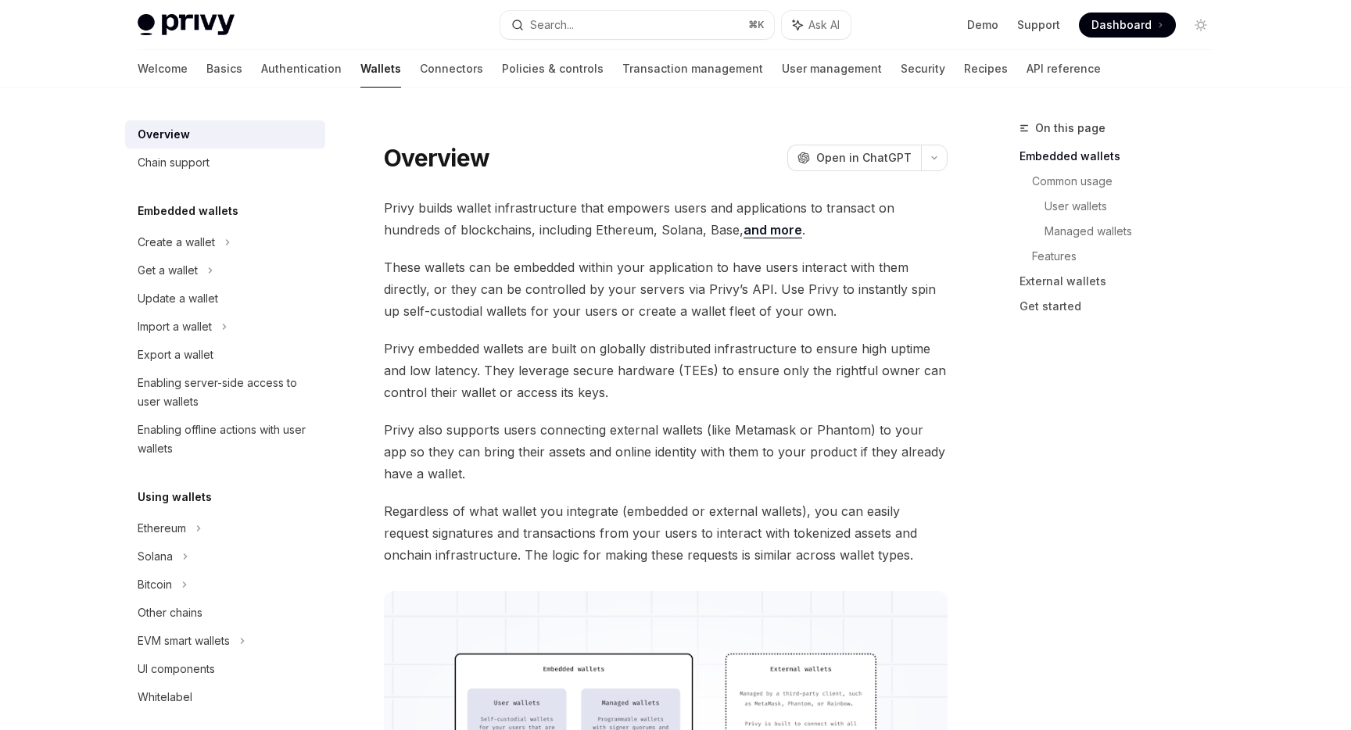
scroll to position [60, 0]
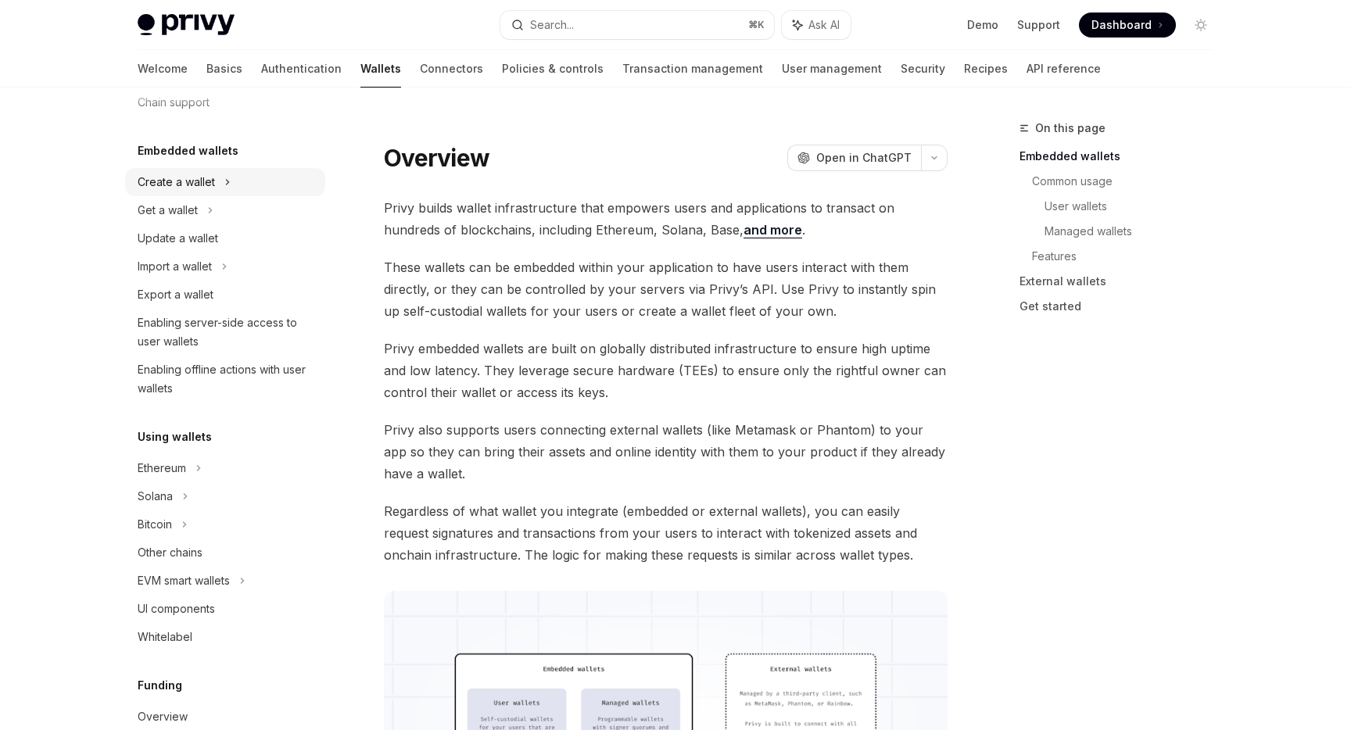
click at [202, 187] on div "Create a wallet" at bounding box center [176, 182] width 77 height 19
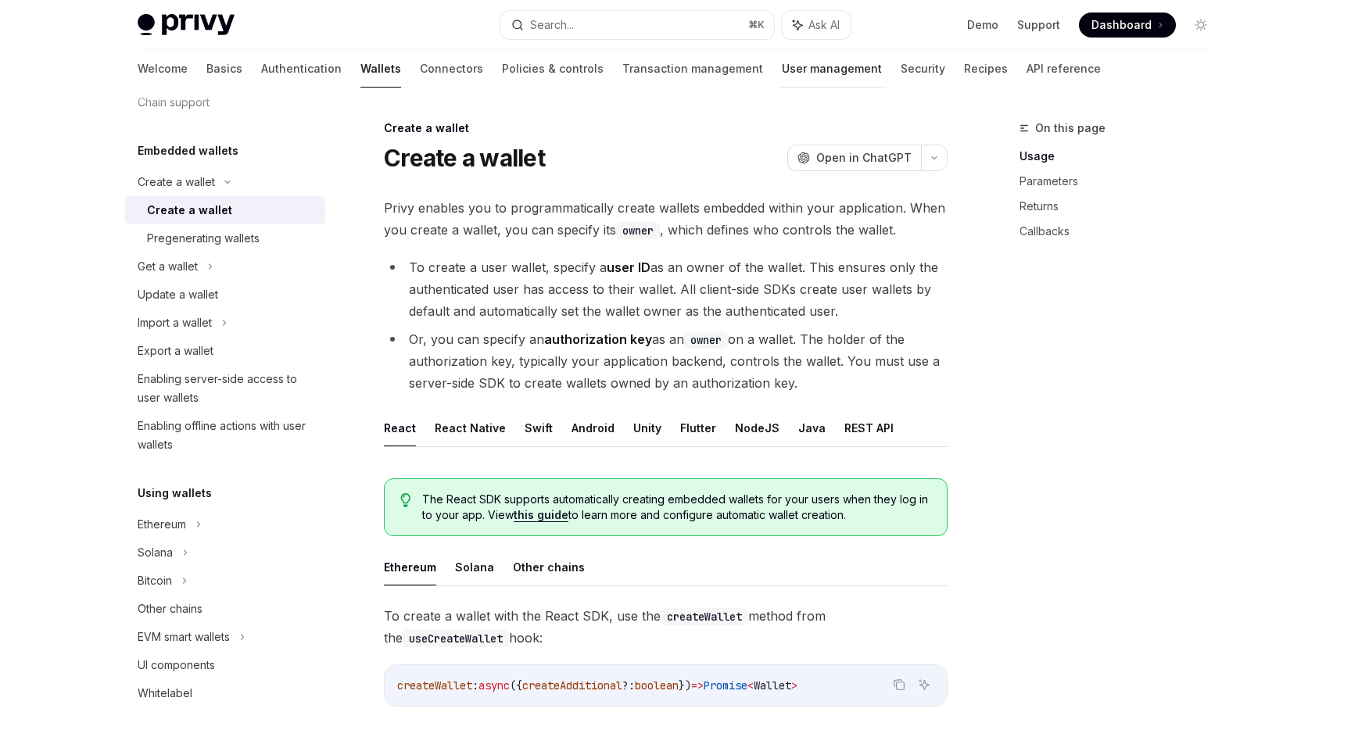
click at [782, 63] on link "User management" at bounding box center [832, 69] width 100 height 38
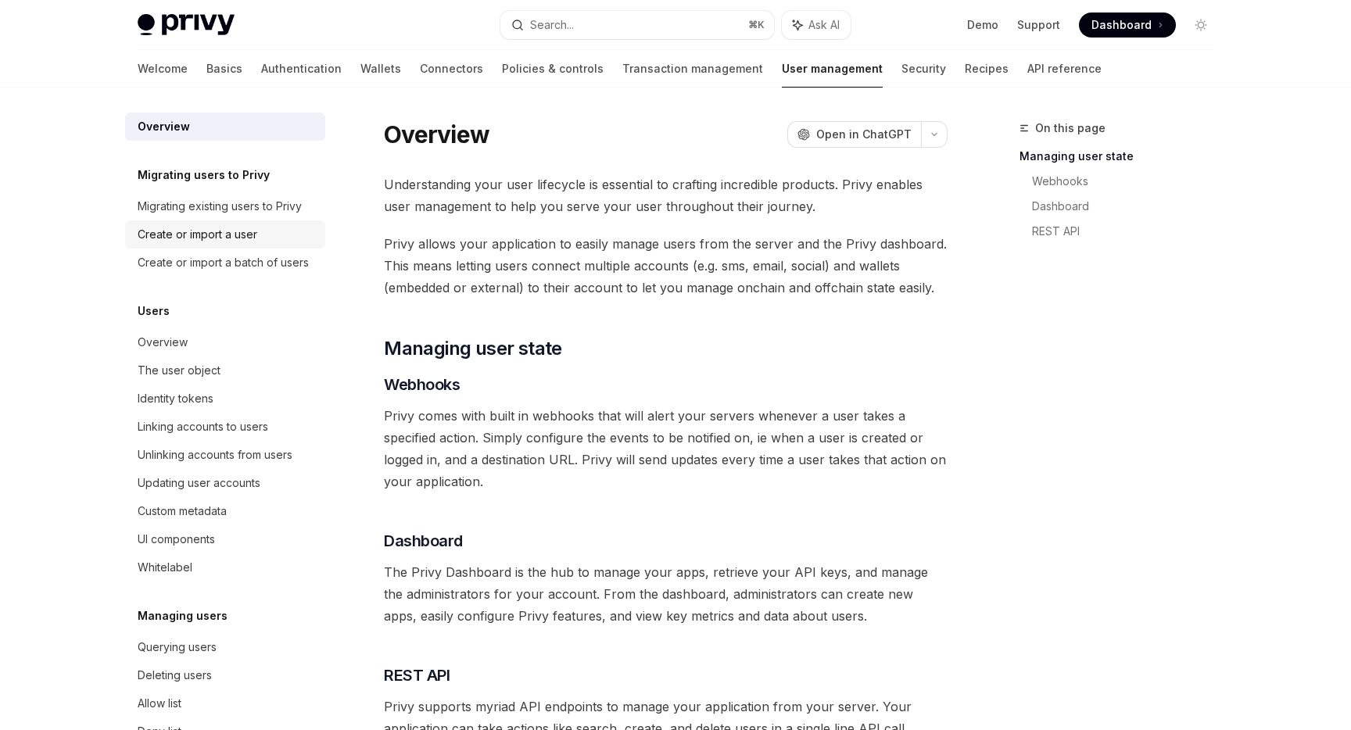
click at [235, 238] on div "Create or import a user" at bounding box center [198, 234] width 120 height 19
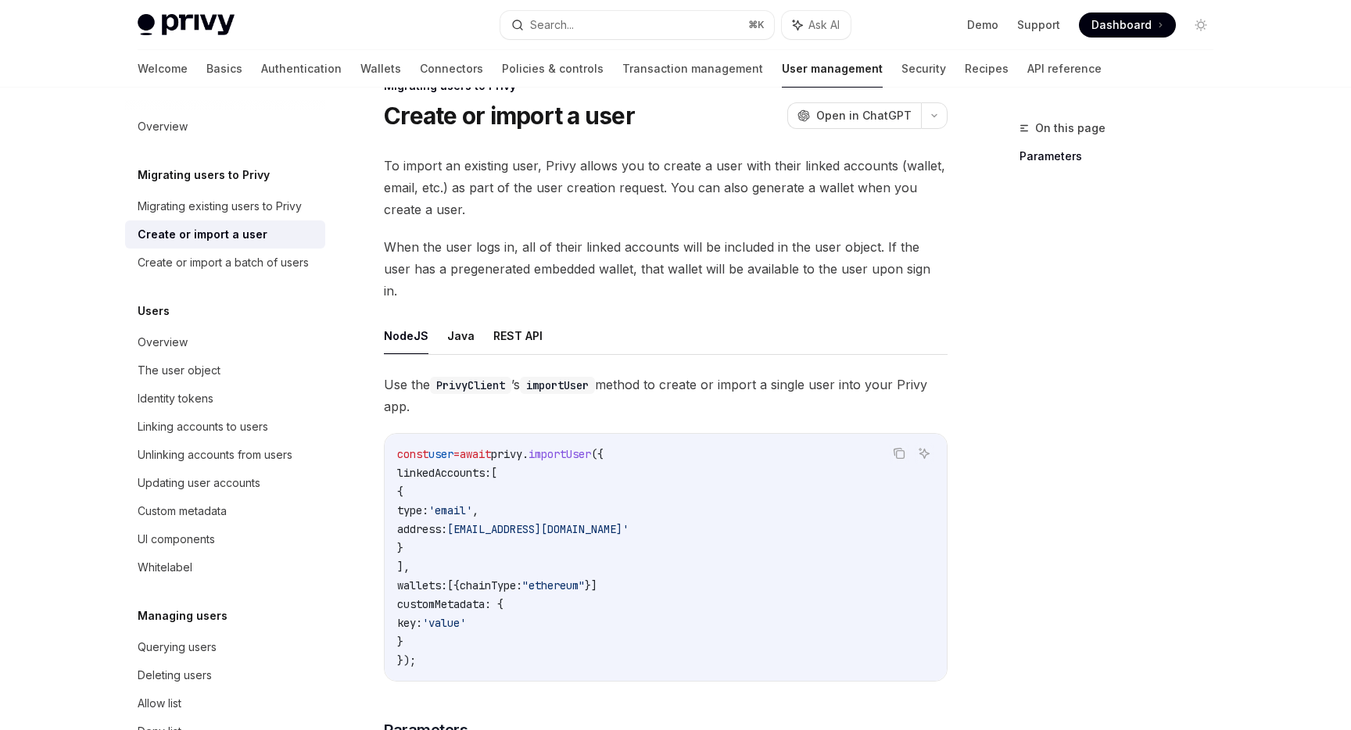
scroll to position [56, 0]
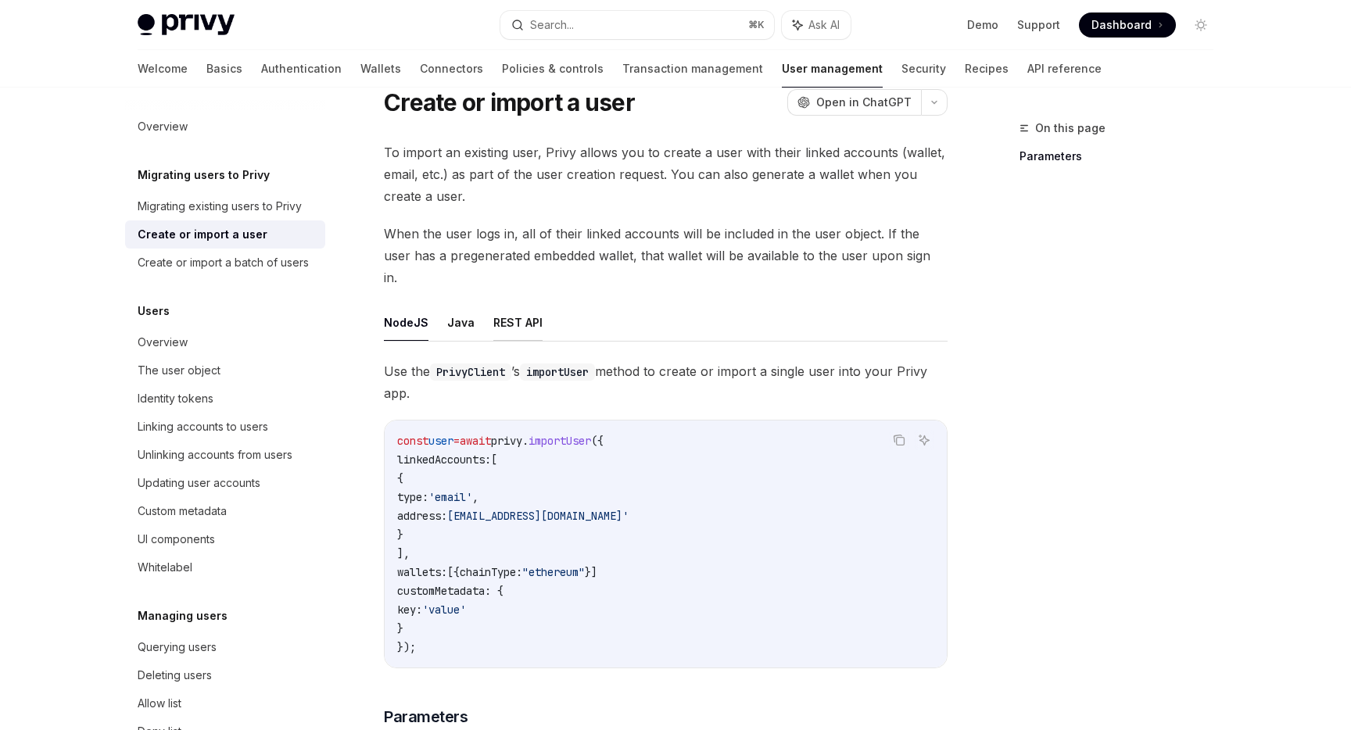
click at [525, 304] on button "REST API" at bounding box center [517, 322] width 49 height 37
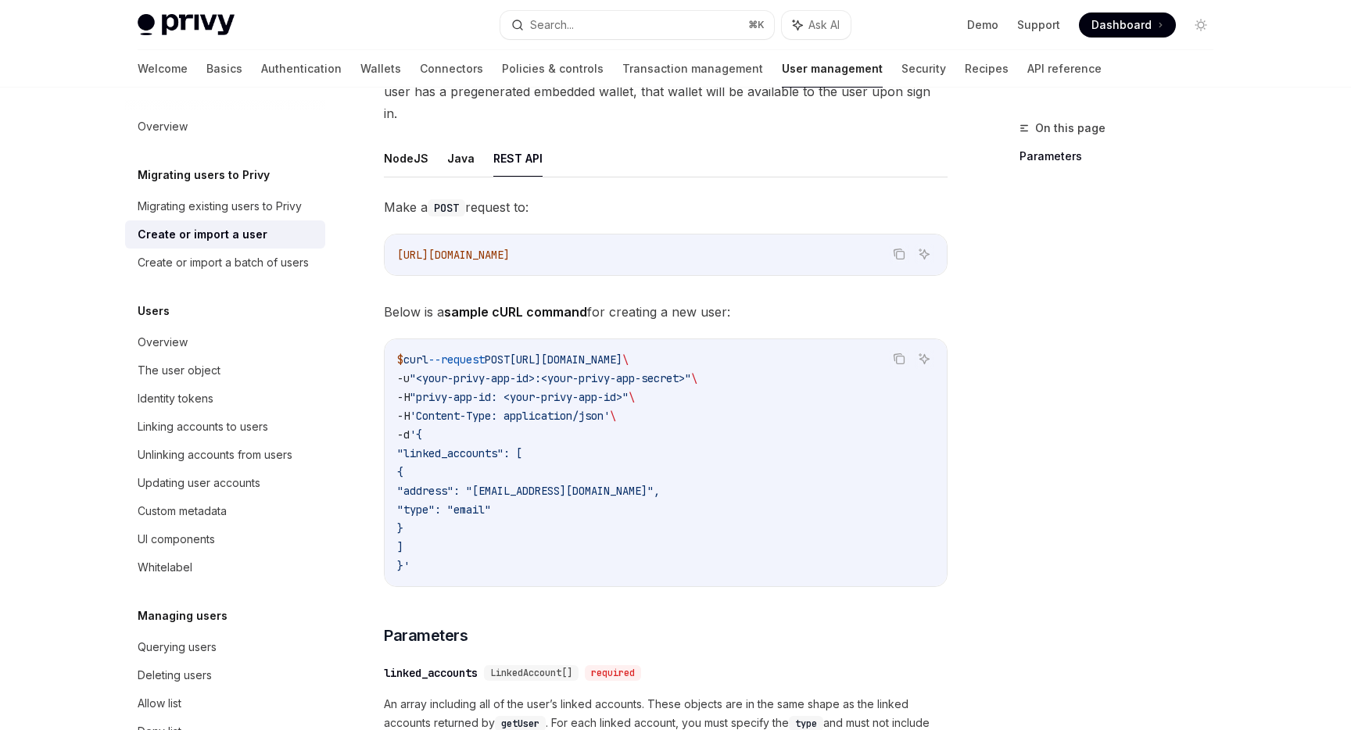
scroll to position [221, 0]
drag, startPoint x: 452, startPoint y: 554, endPoint x: 452, endPoint y: 500, distance: 54.0
click at [452, 500] on div "$ curl --request POST [URL][DOMAIN_NAME] \ -u "<your-privy-app-id>:<your-privy-…" at bounding box center [666, 461] width 562 height 247
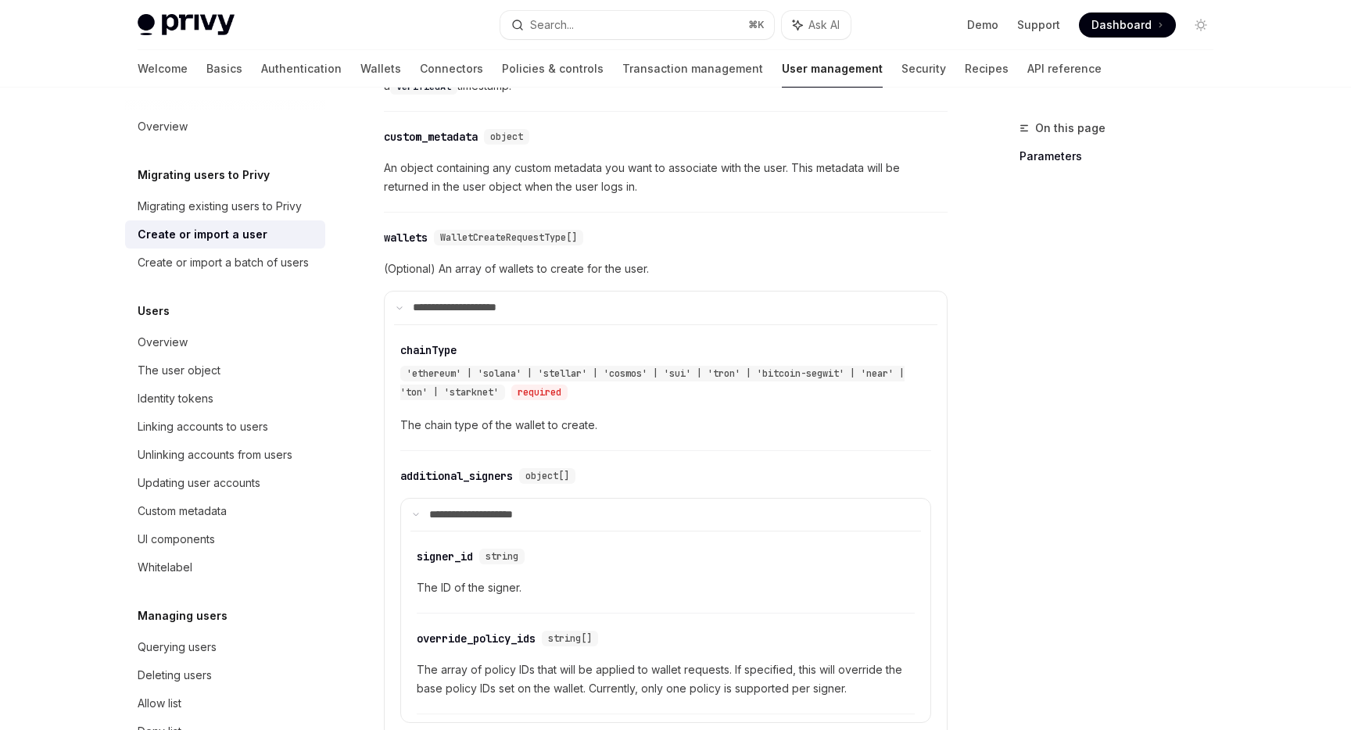
scroll to position [910, 0]
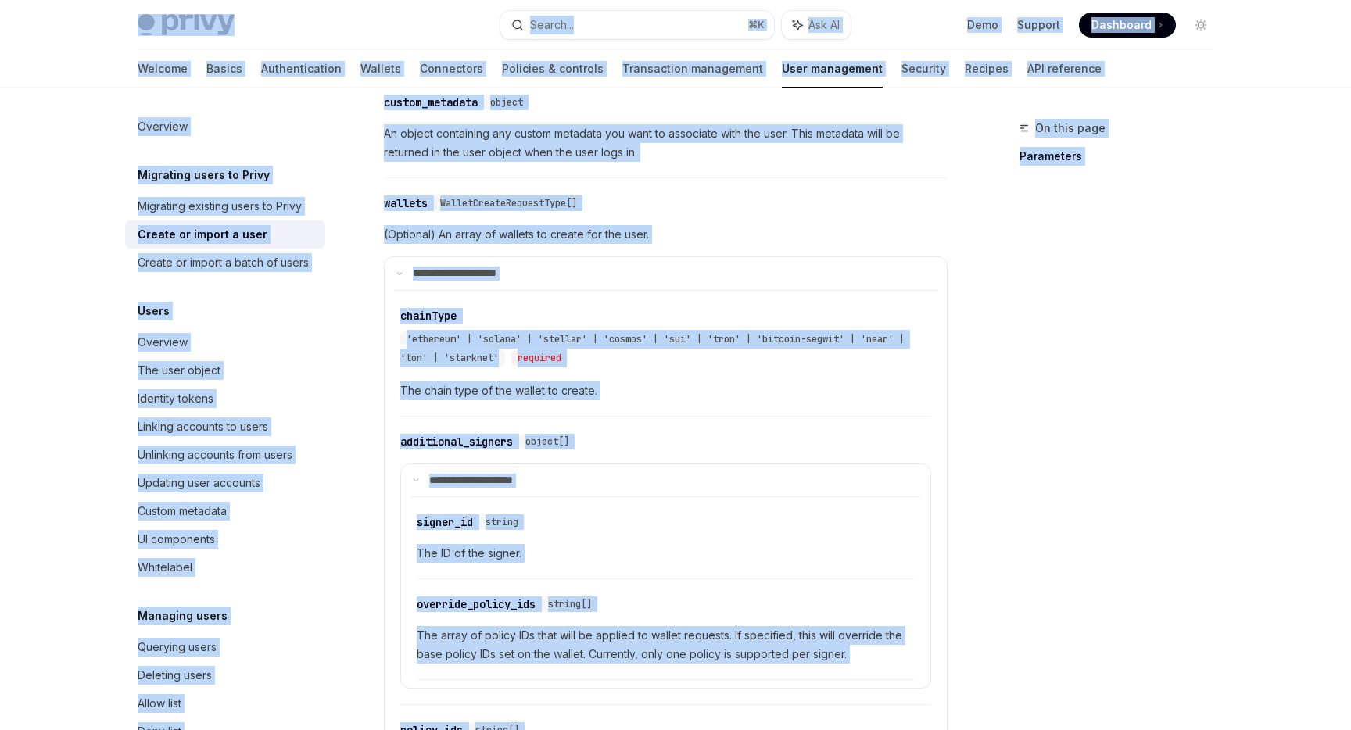
copy div "Lorem Ipsu dolo sita Consec... ⌘ A Eli SE Doei Tempori Utlaboree Doloremag Aliq…"
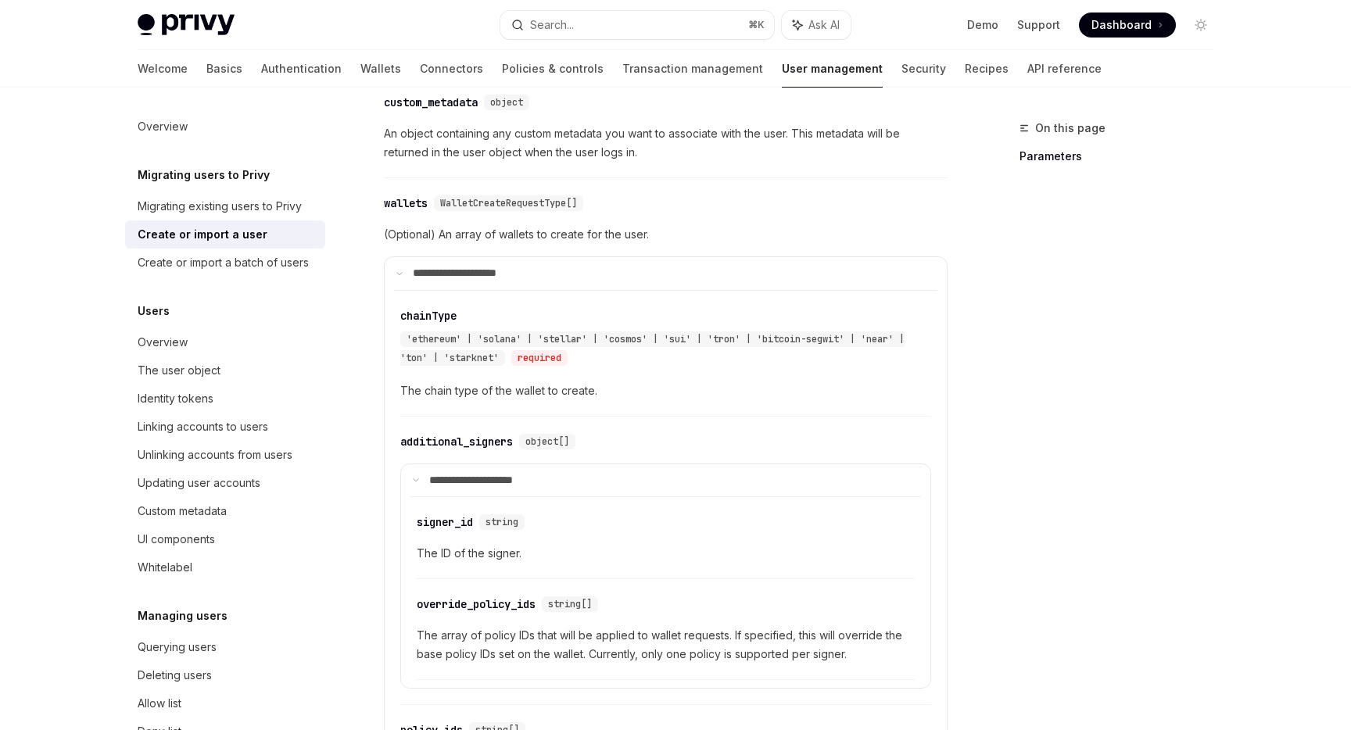
click at [764, 186] on div "**********" at bounding box center [666, 559] width 564 height 746
click at [360, 66] on link "Wallets" at bounding box center [380, 69] width 41 height 38
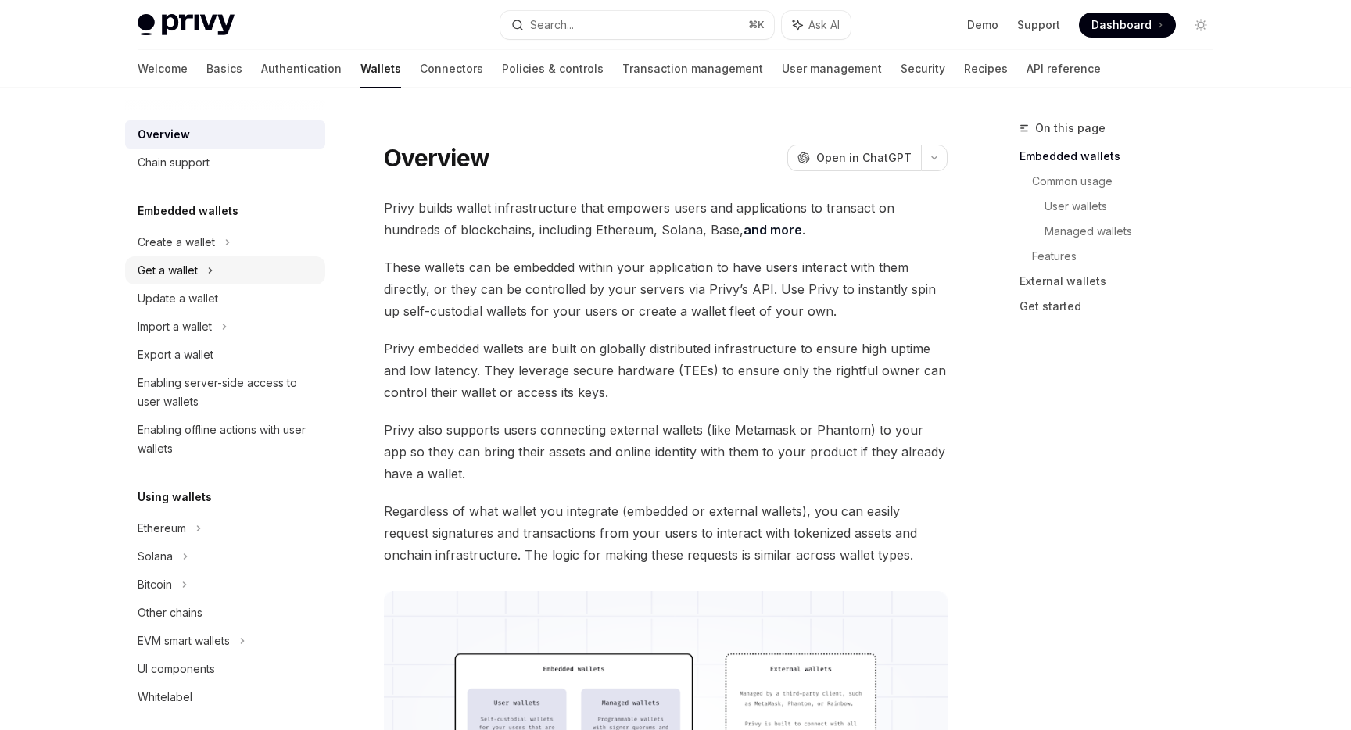
click at [199, 276] on div "Get a wallet" at bounding box center [225, 270] width 200 height 28
type textarea "*"
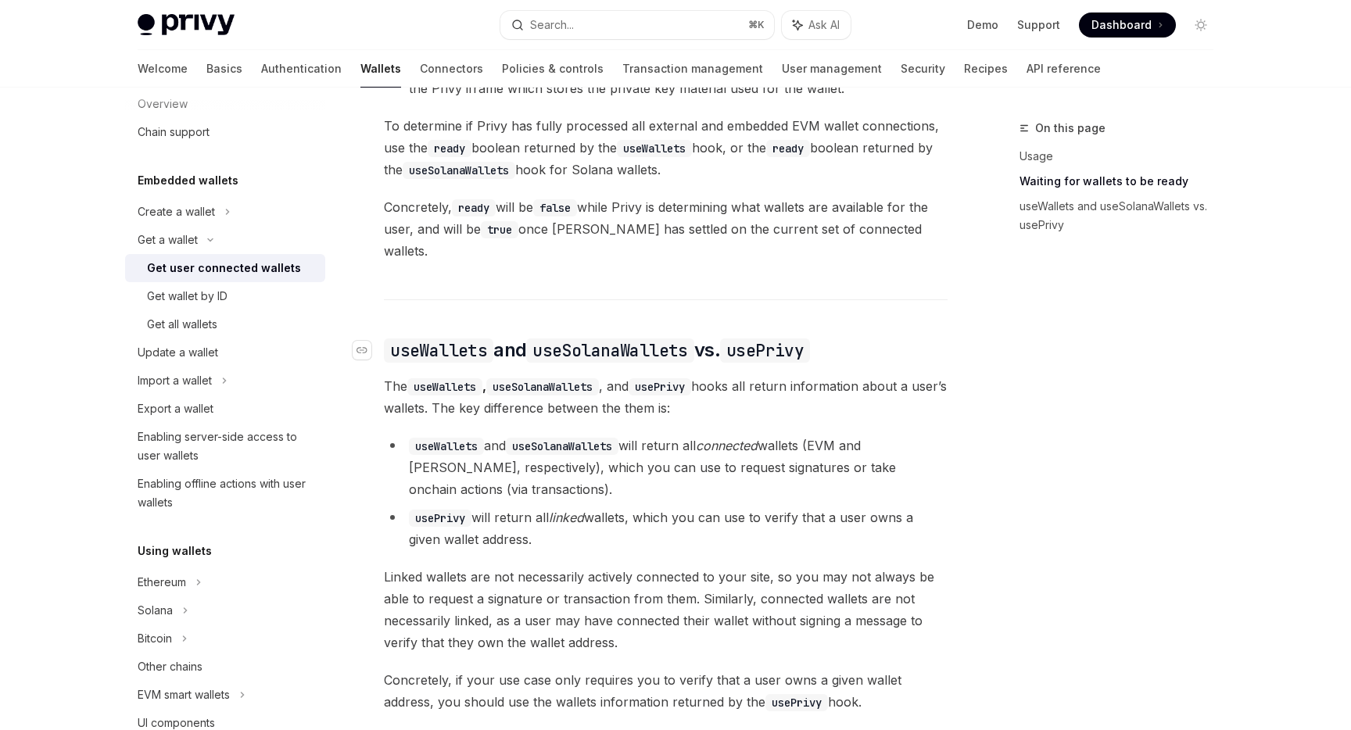
scroll to position [1384, 0]
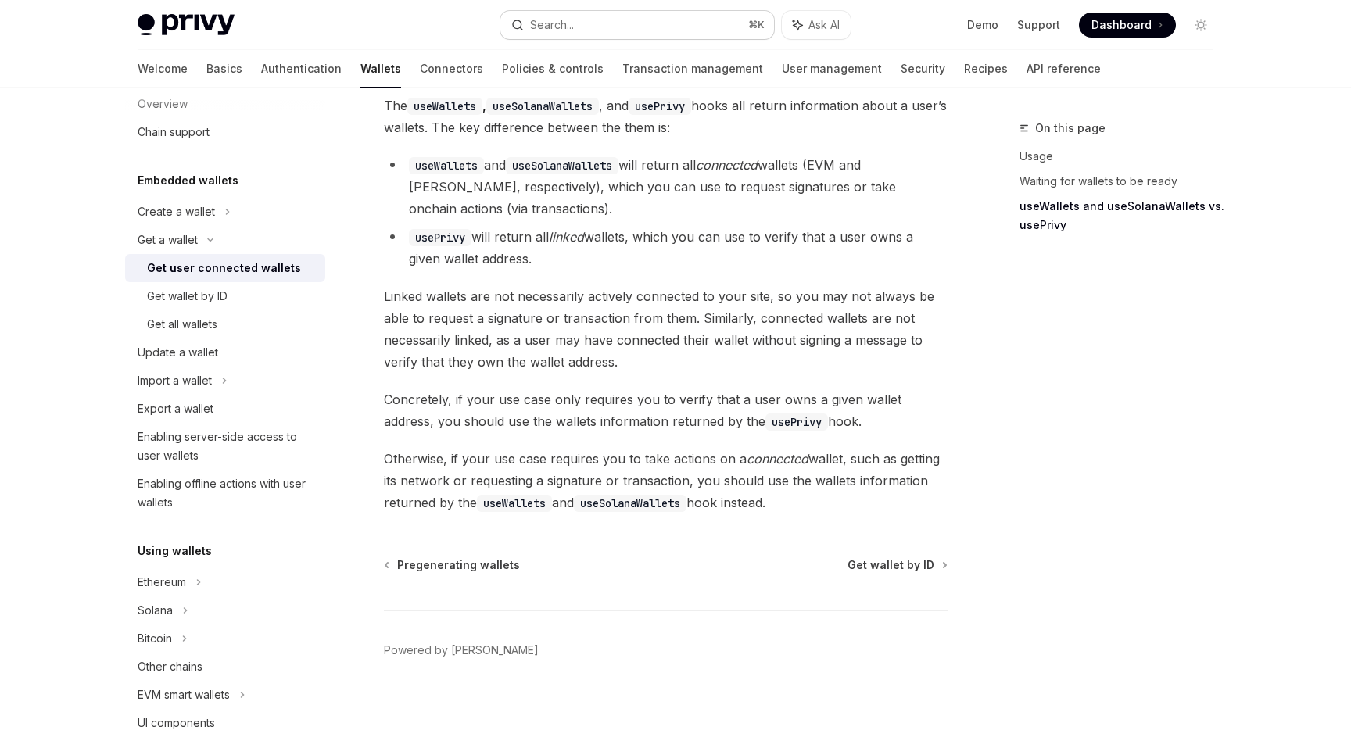
click at [559, 34] on button "Search... ⌘ K" at bounding box center [637, 25] width 274 height 28
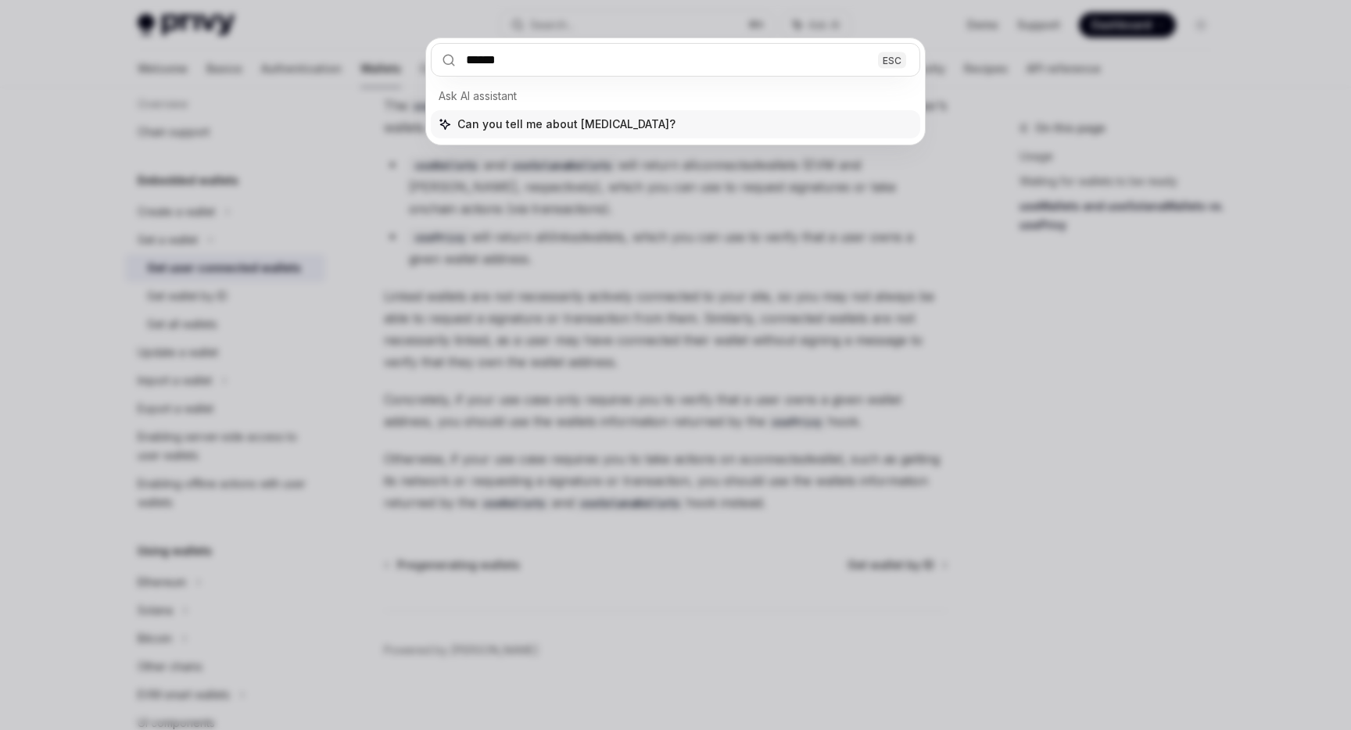
type input "*******"
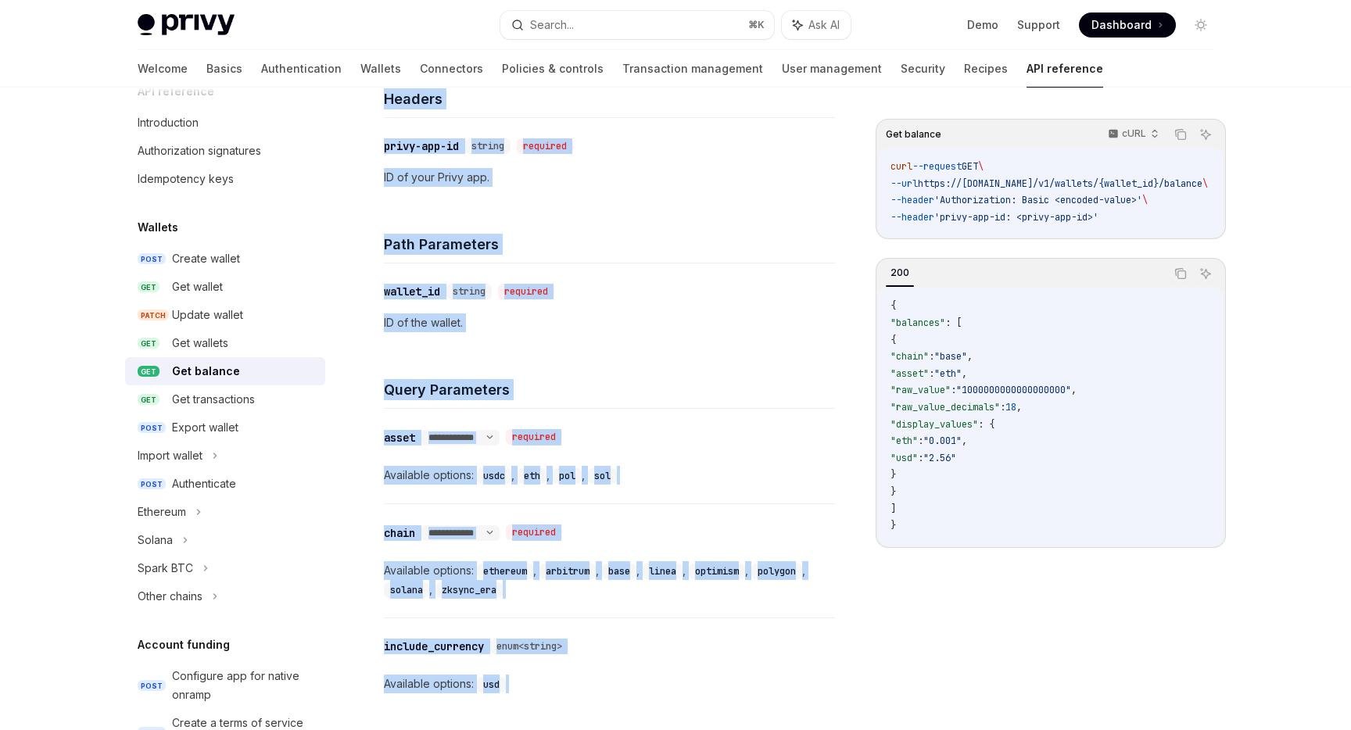
scroll to position [512, 0]
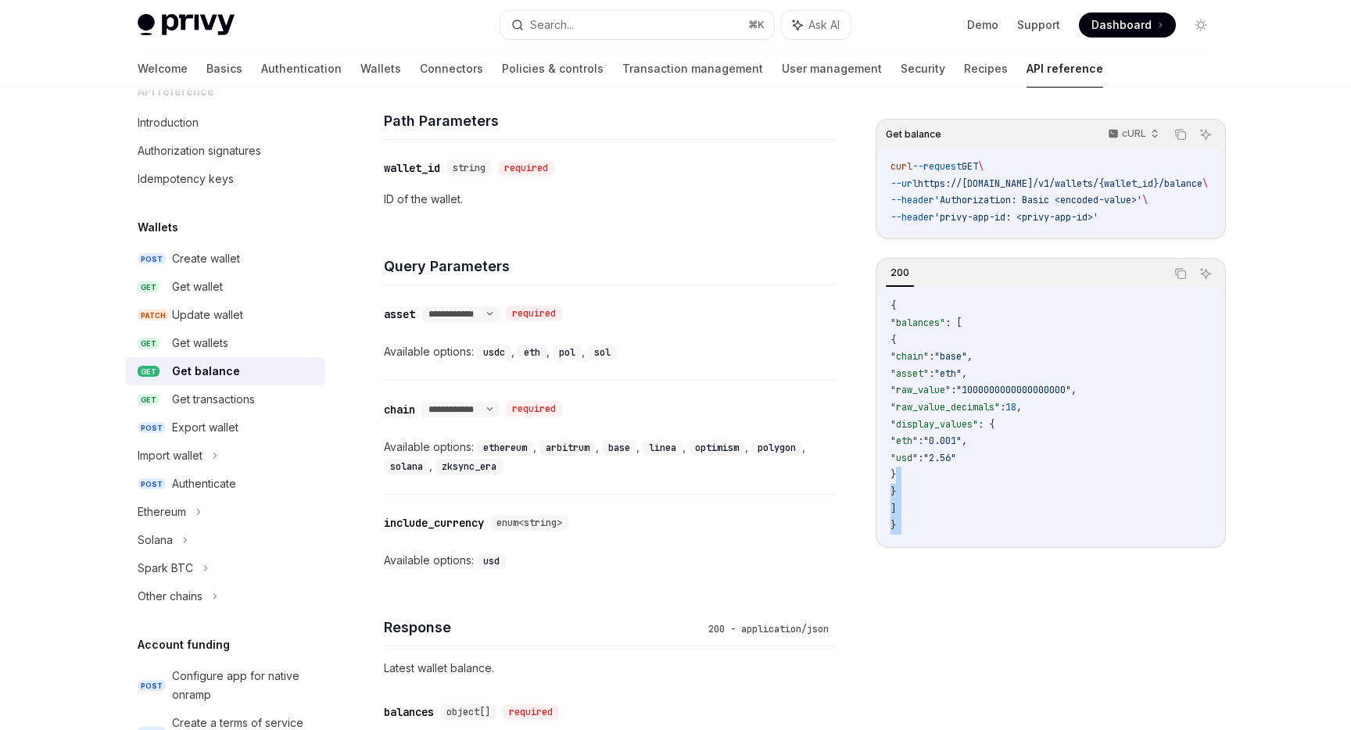
drag, startPoint x: 383, startPoint y: 117, endPoint x: 1196, endPoint y: 484, distance: 891.4
click at [1196, 484] on div "Get balance cURL Copy Ask AI curl --request GET \ --url https://[DOMAIN_NAME]/v…" at bounding box center [675, 297] width 1101 height 1444
click at [1175, 142] on button "Copy the contents from the code block" at bounding box center [1181, 134] width 20 height 20
click at [202, 399] on div "Get transactions" at bounding box center [213, 399] width 83 height 19
type textarea "*"
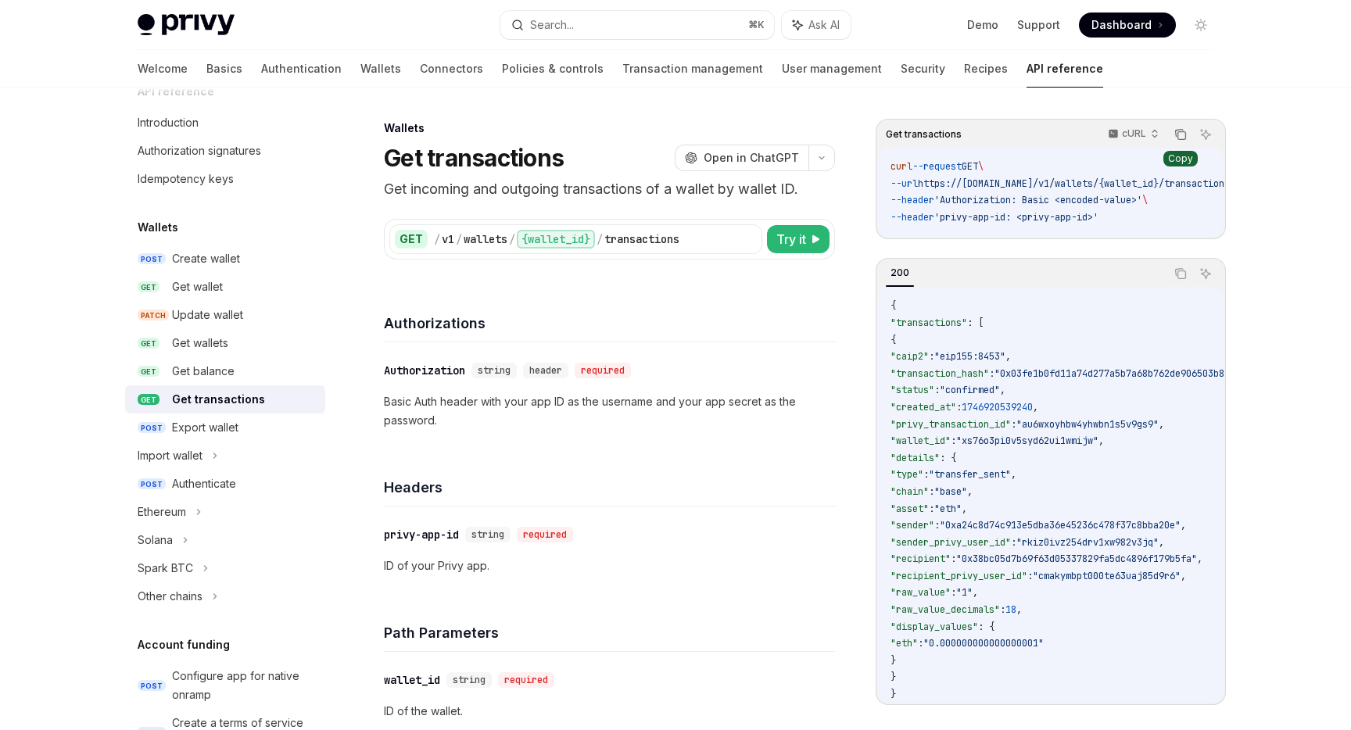
click at [1176, 128] on icon "Copy the contents from the code block" at bounding box center [1181, 134] width 13 height 13
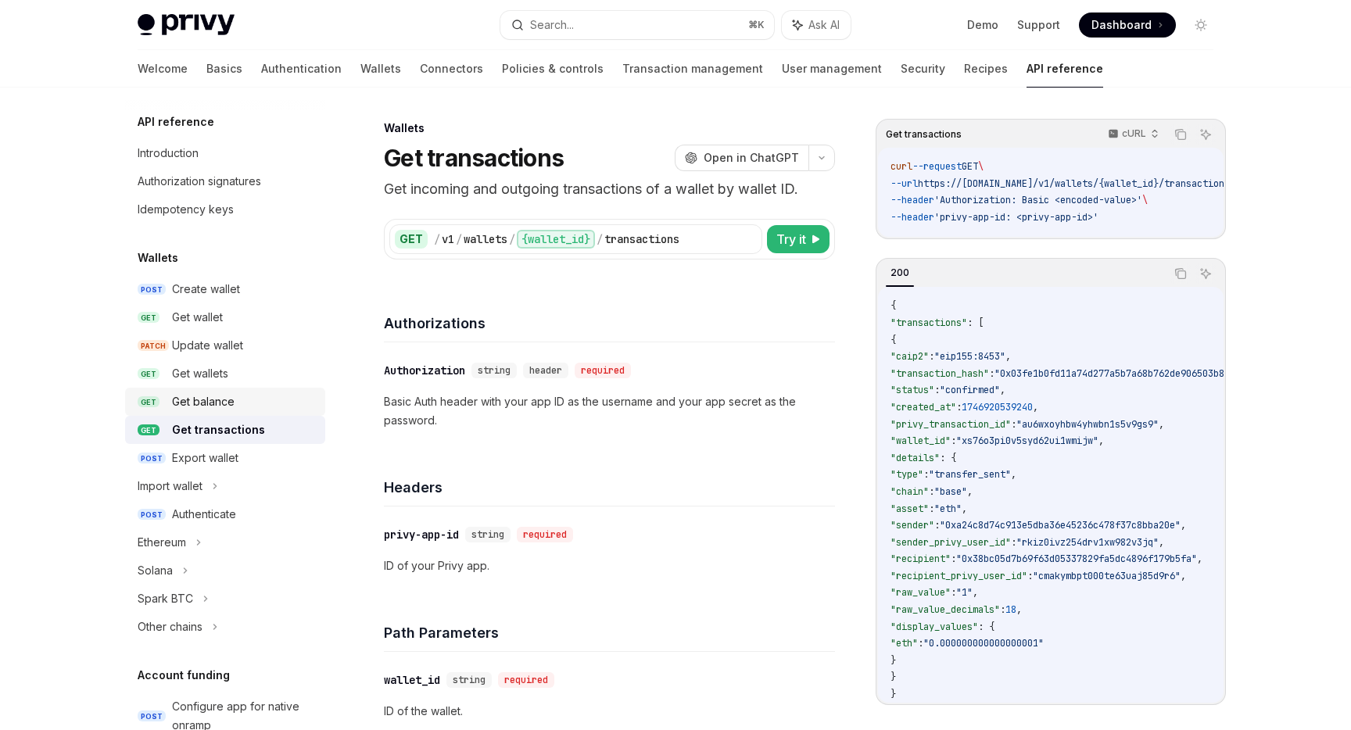
click at [194, 393] on div "Get balance" at bounding box center [203, 402] width 63 height 19
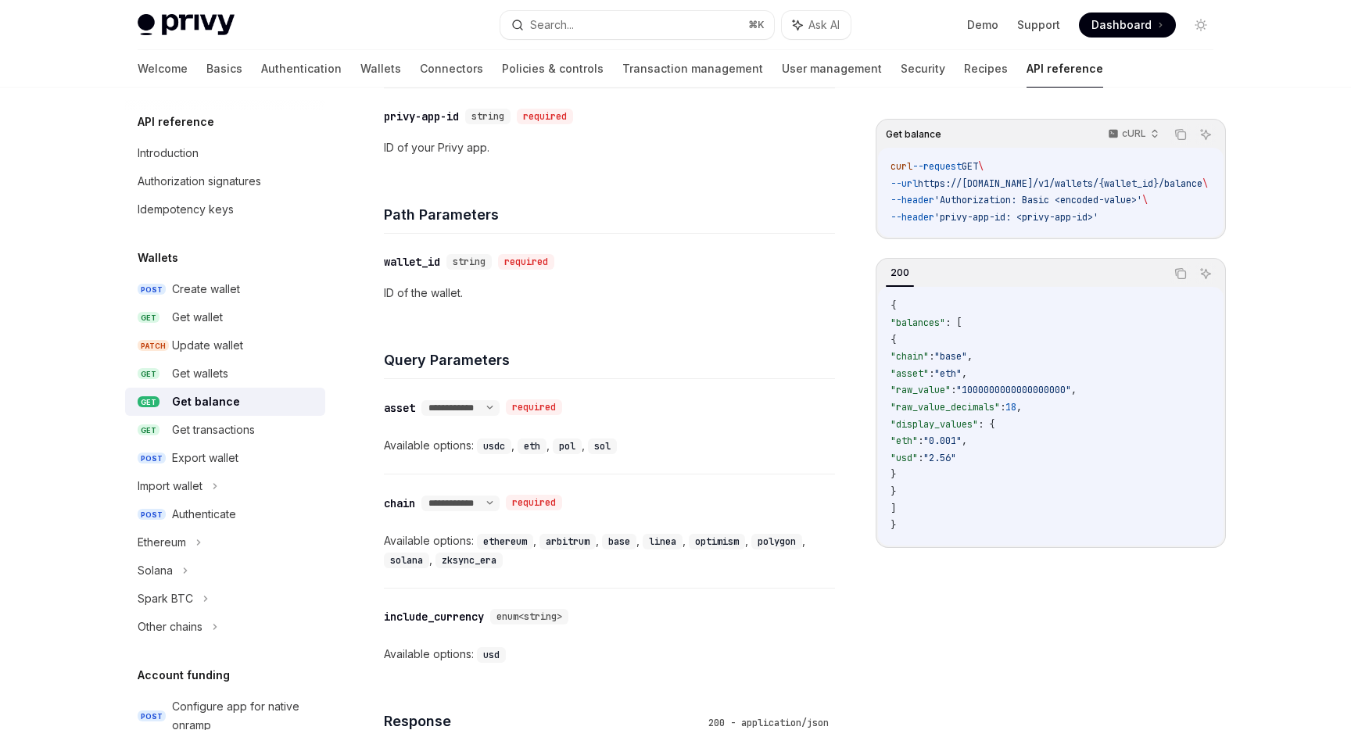
scroll to position [434, 0]
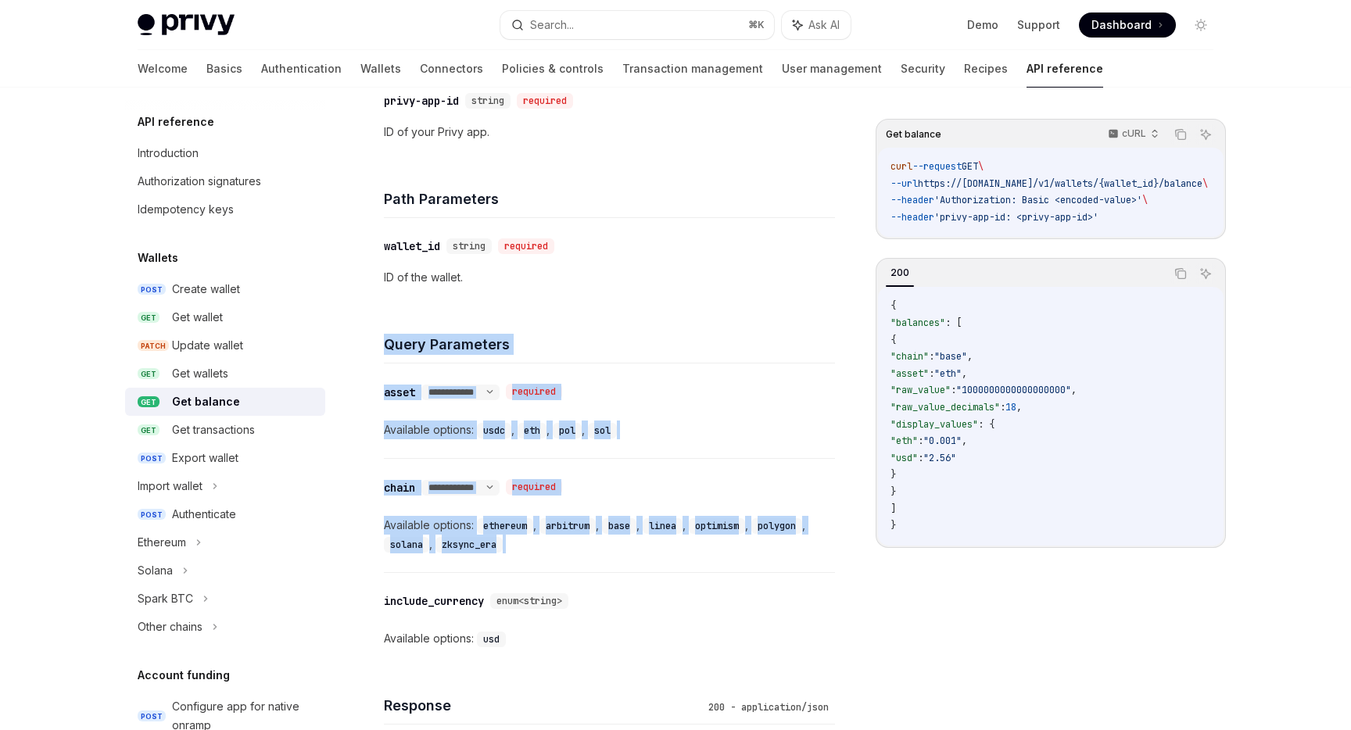
drag, startPoint x: 384, startPoint y: 349, endPoint x: 696, endPoint y: 556, distance: 374.6
click at [698, 556] on div "**********" at bounding box center [609, 486] width 451 height 361
copy div "**********"
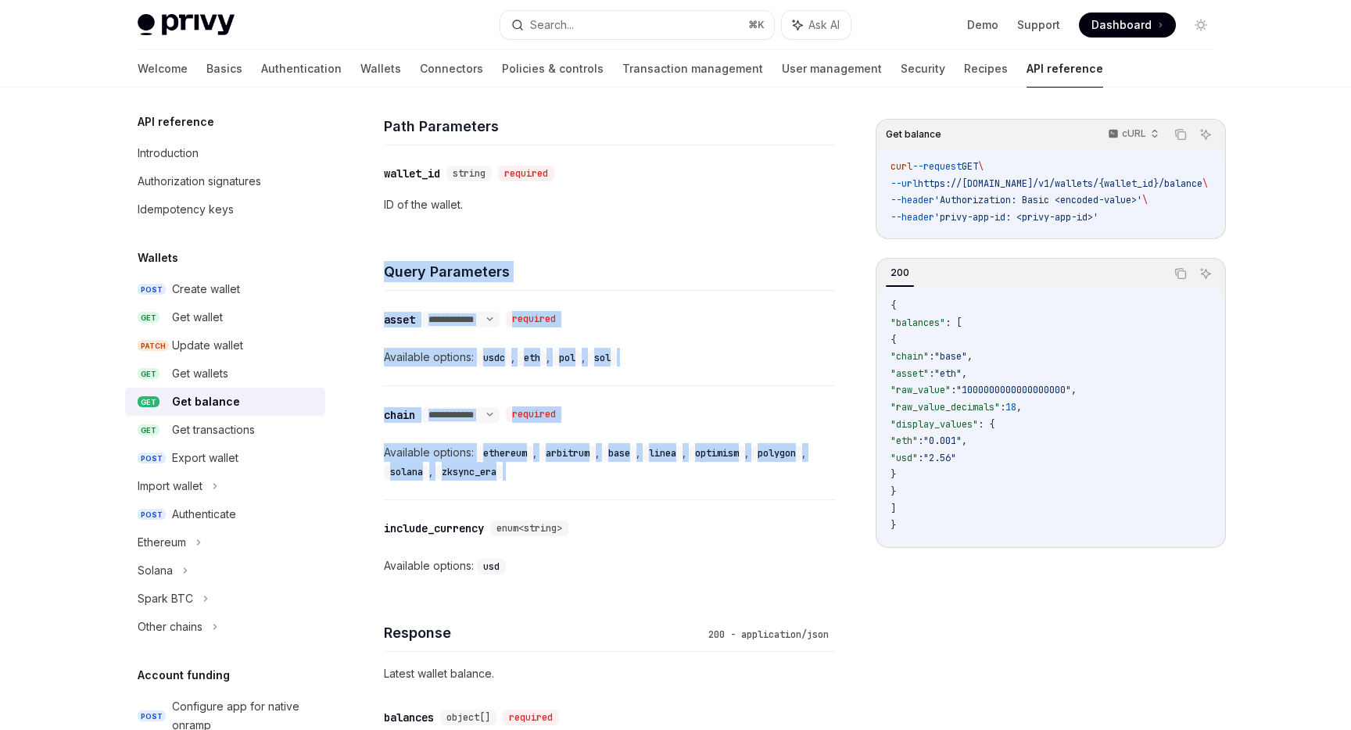
scroll to position [518, 0]
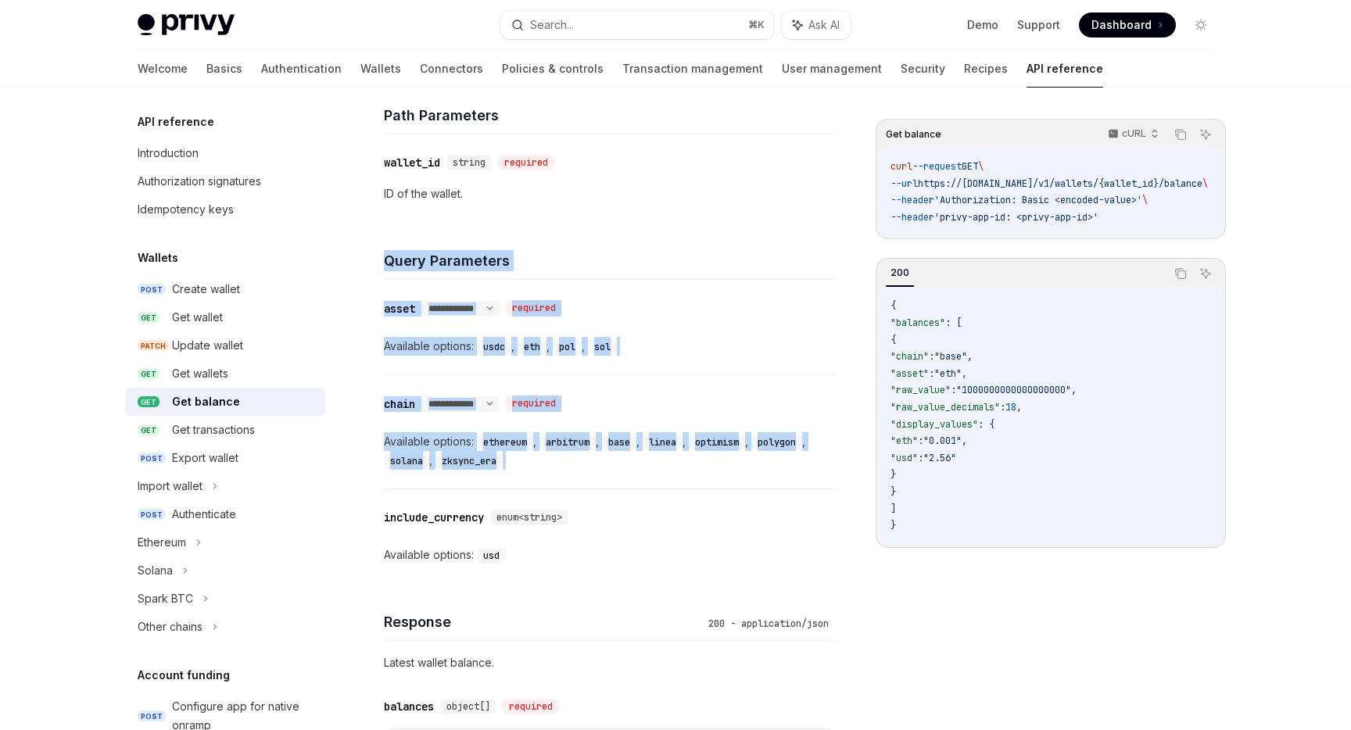
copy div "**********"
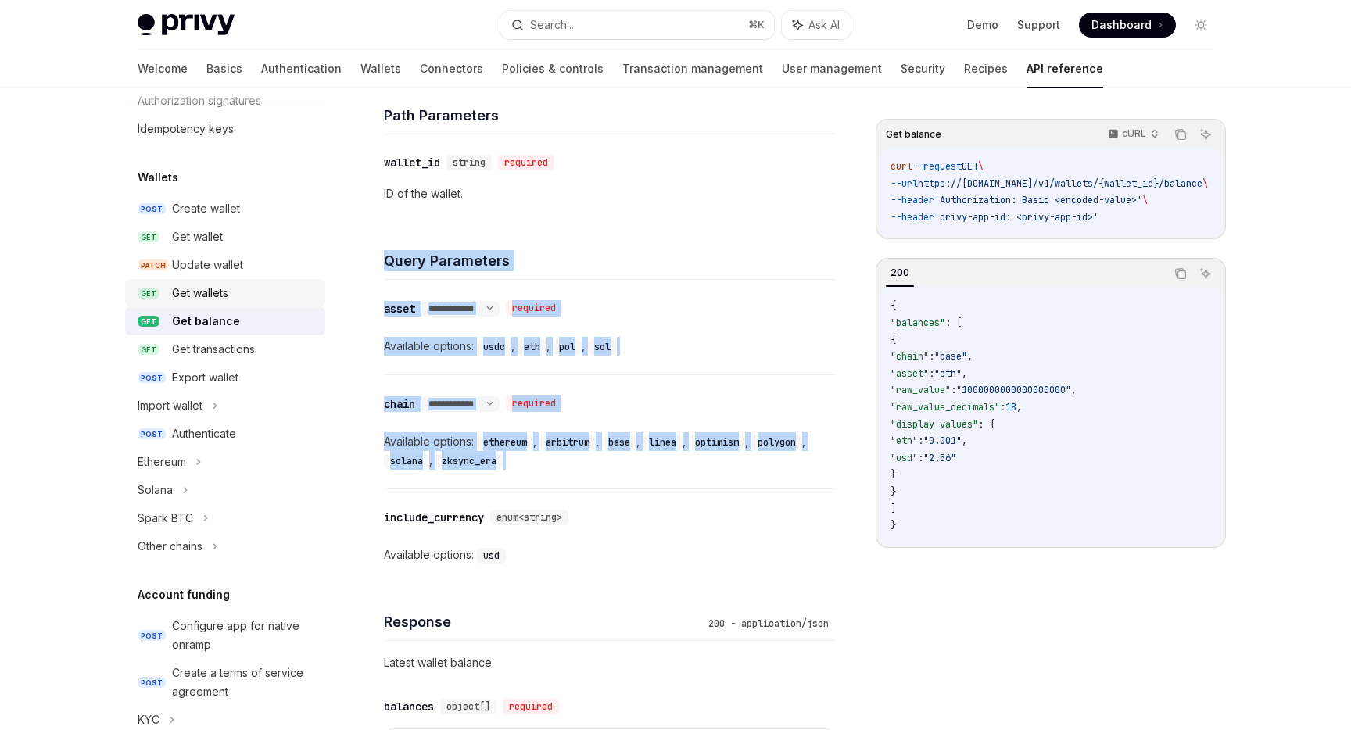
scroll to position [79, 0]
click at [178, 461] on div "Ethereum" at bounding box center [162, 463] width 48 height 19
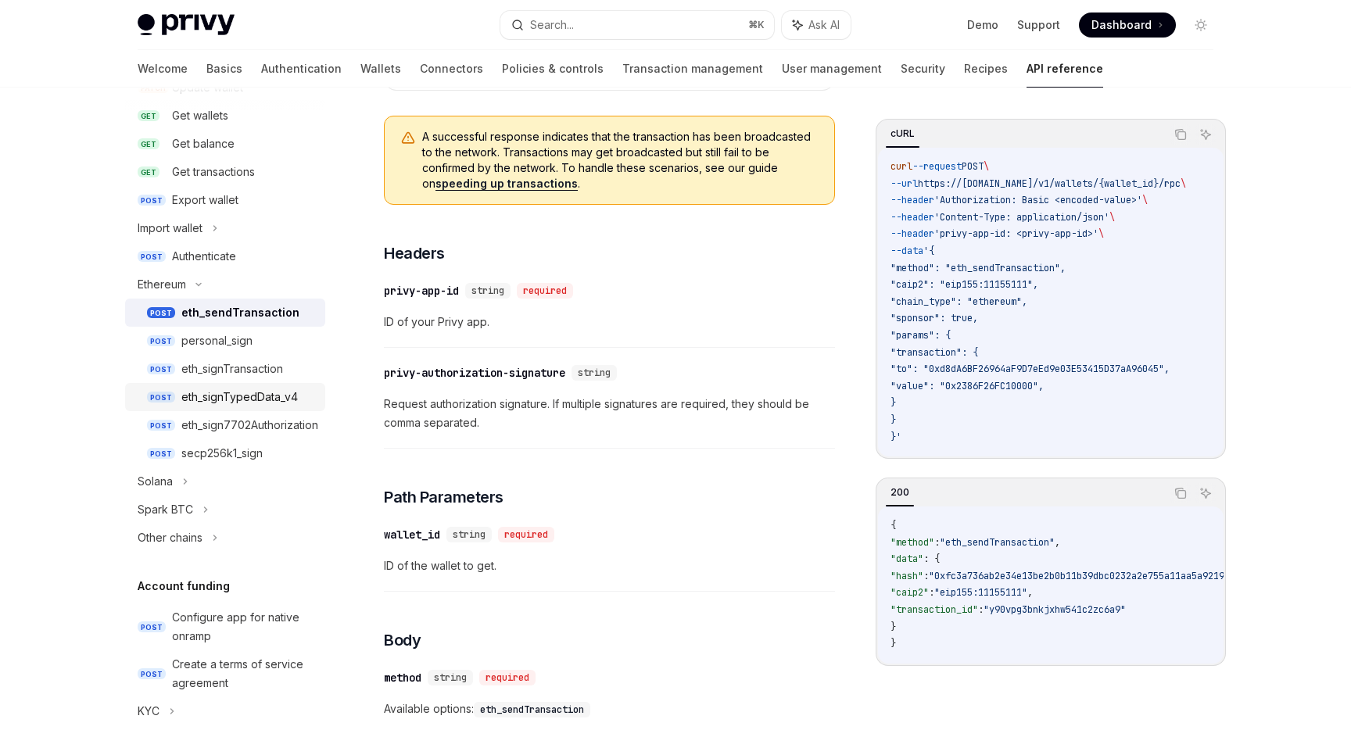
scroll to position [282, 0]
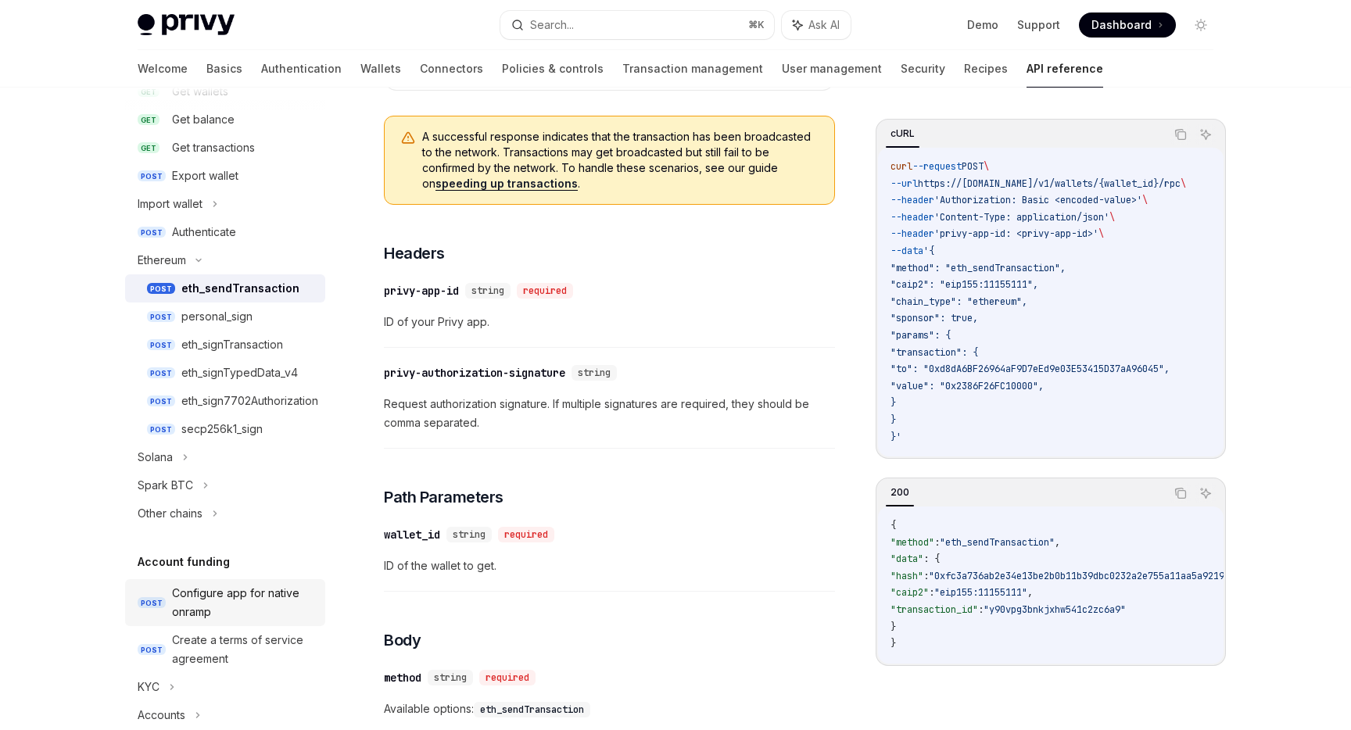
click at [195, 606] on div "Configure app for native onramp" at bounding box center [244, 603] width 144 height 38
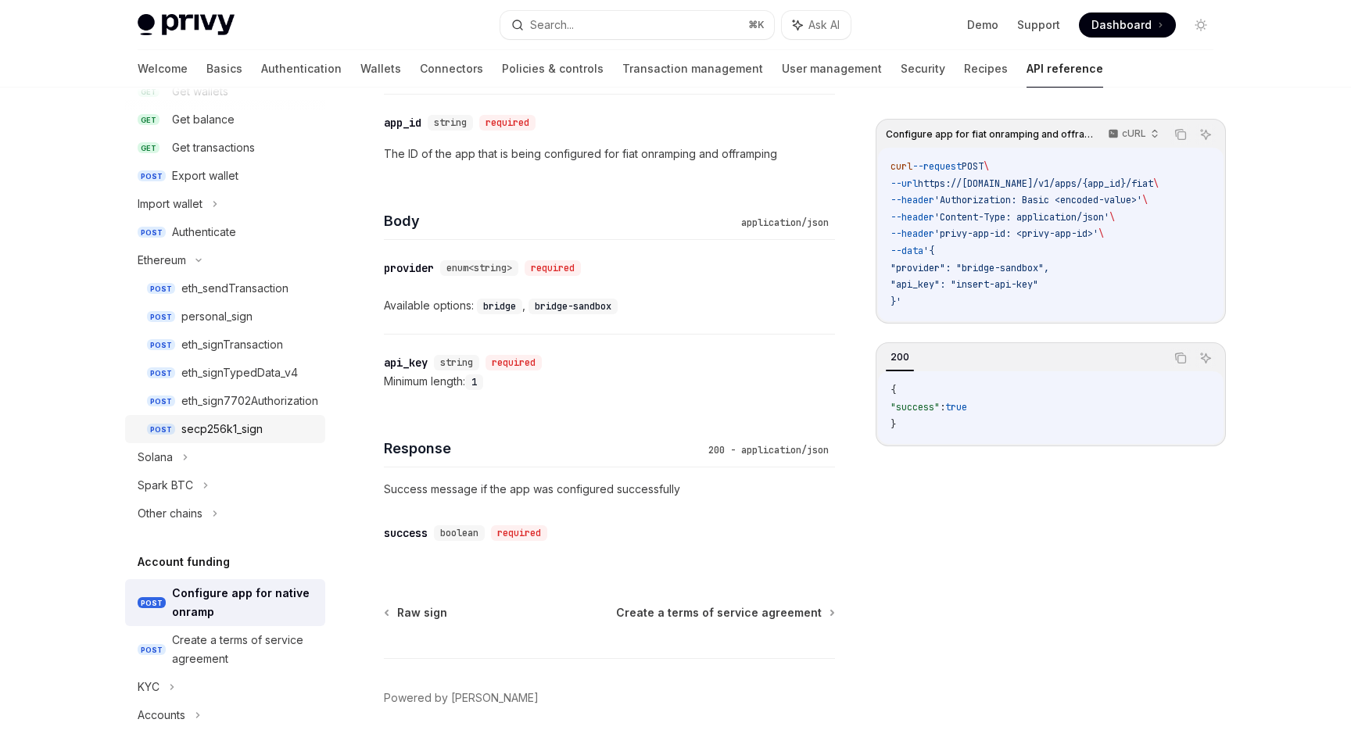
scroll to position [353, 0]
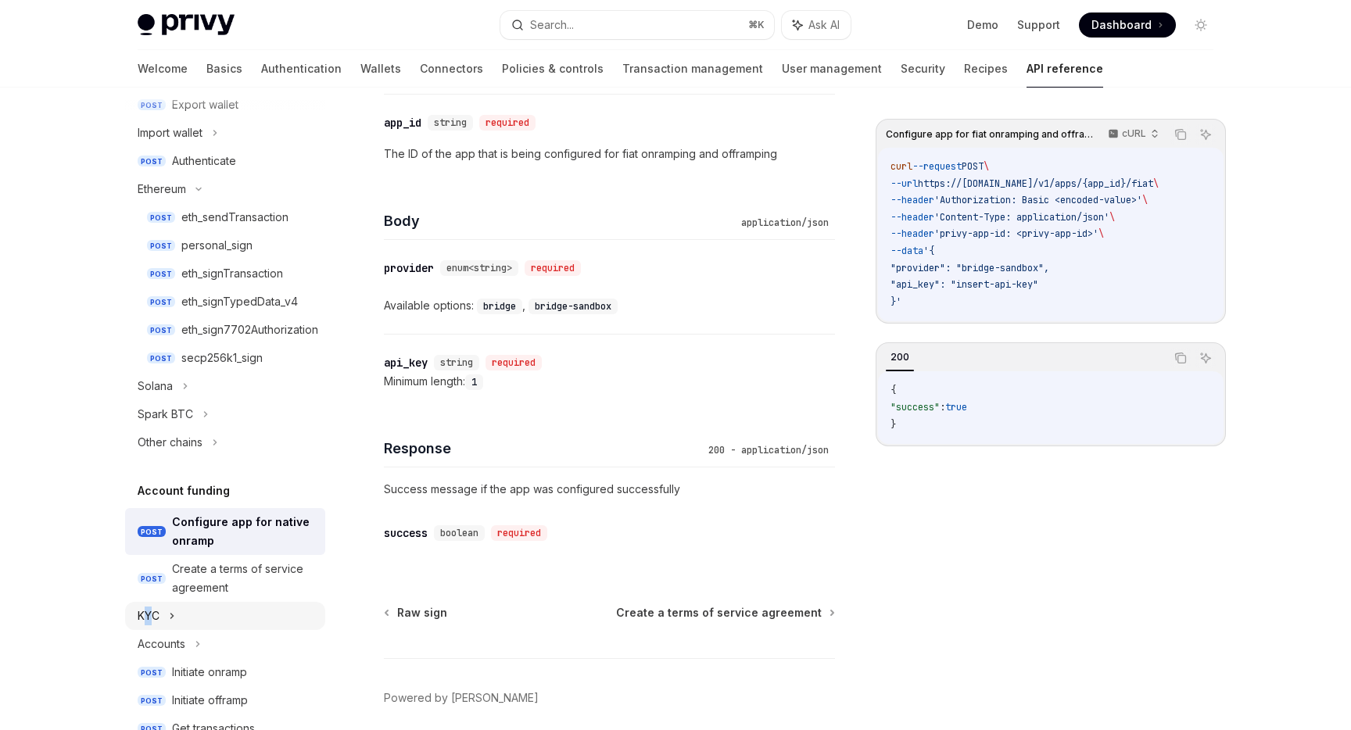
click at [148, 617] on div "KYC" at bounding box center [149, 616] width 22 height 19
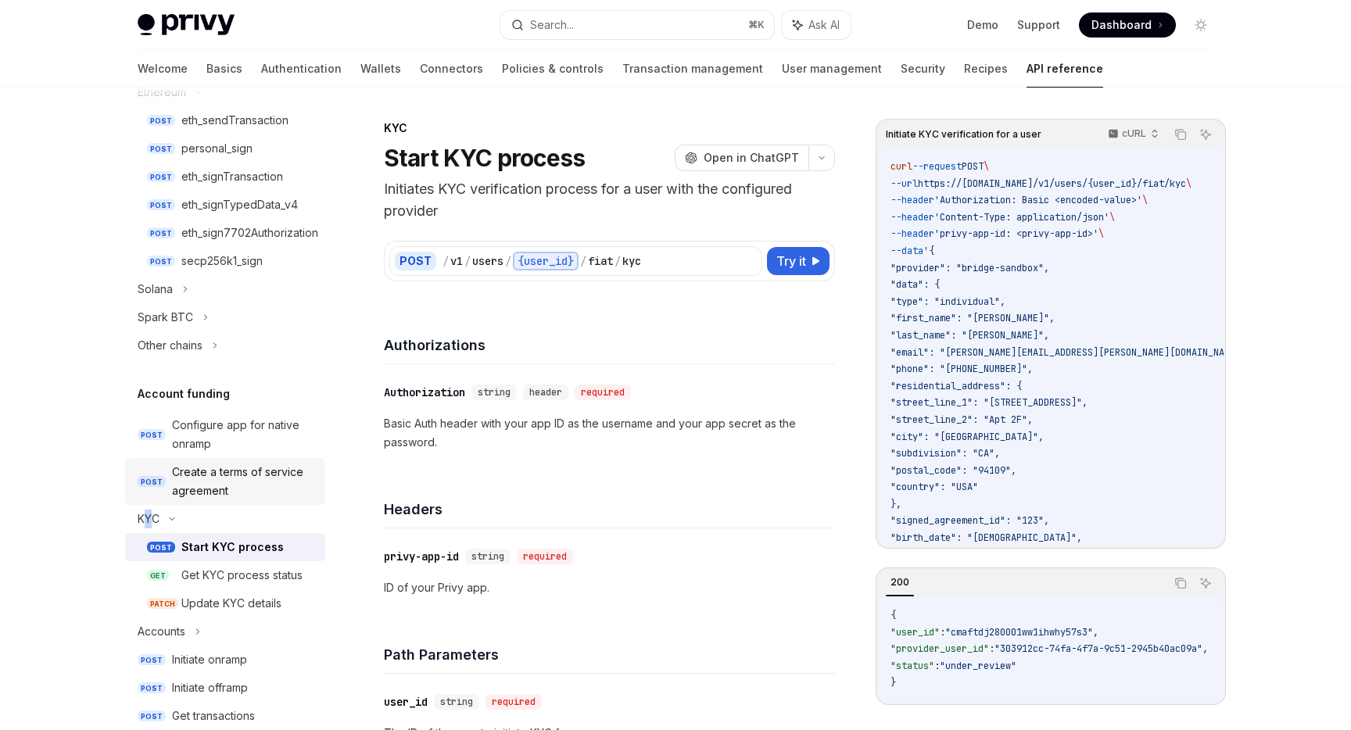
scroll to position [267, 0]
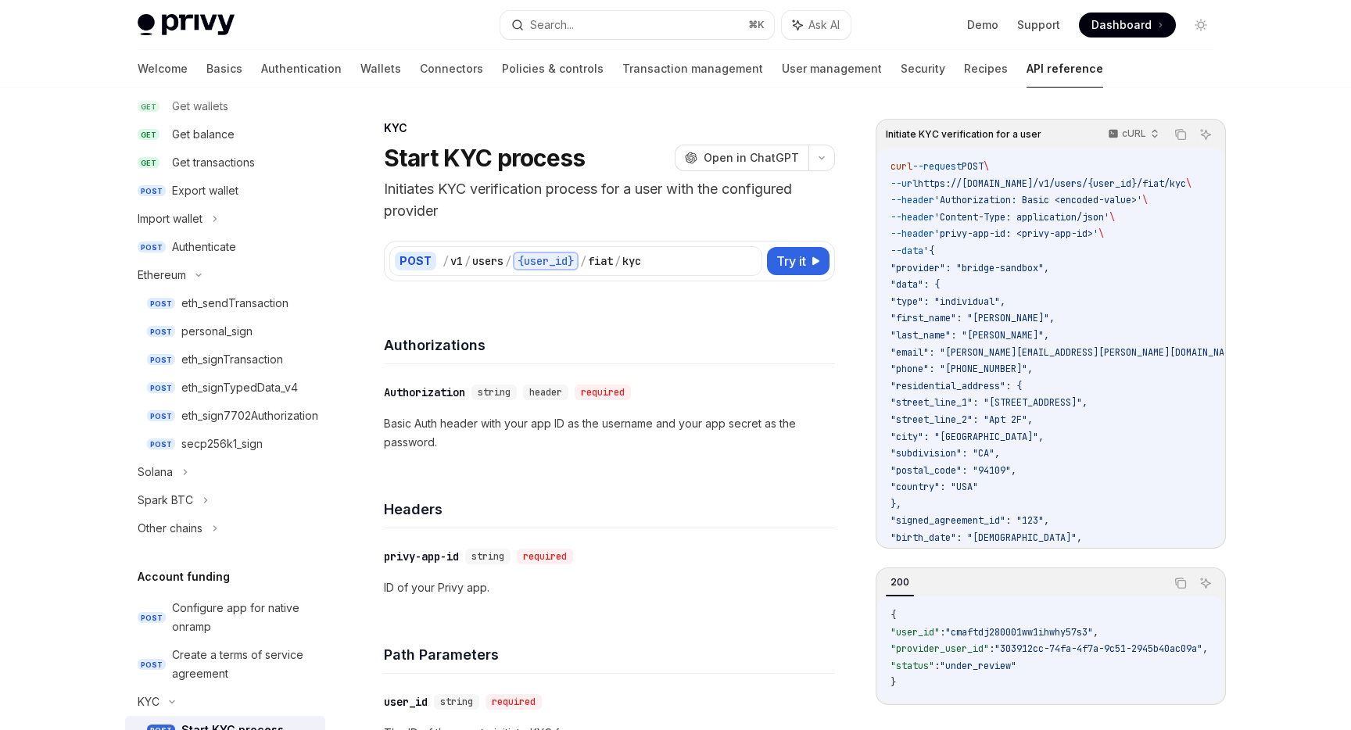
click at [629, 498] on div "Headers" at bounding box center [609, 500] width 451 height 58
click at [219, 146] on link "GET Get balance" at bounding box center [225, 134] width 200 height 28
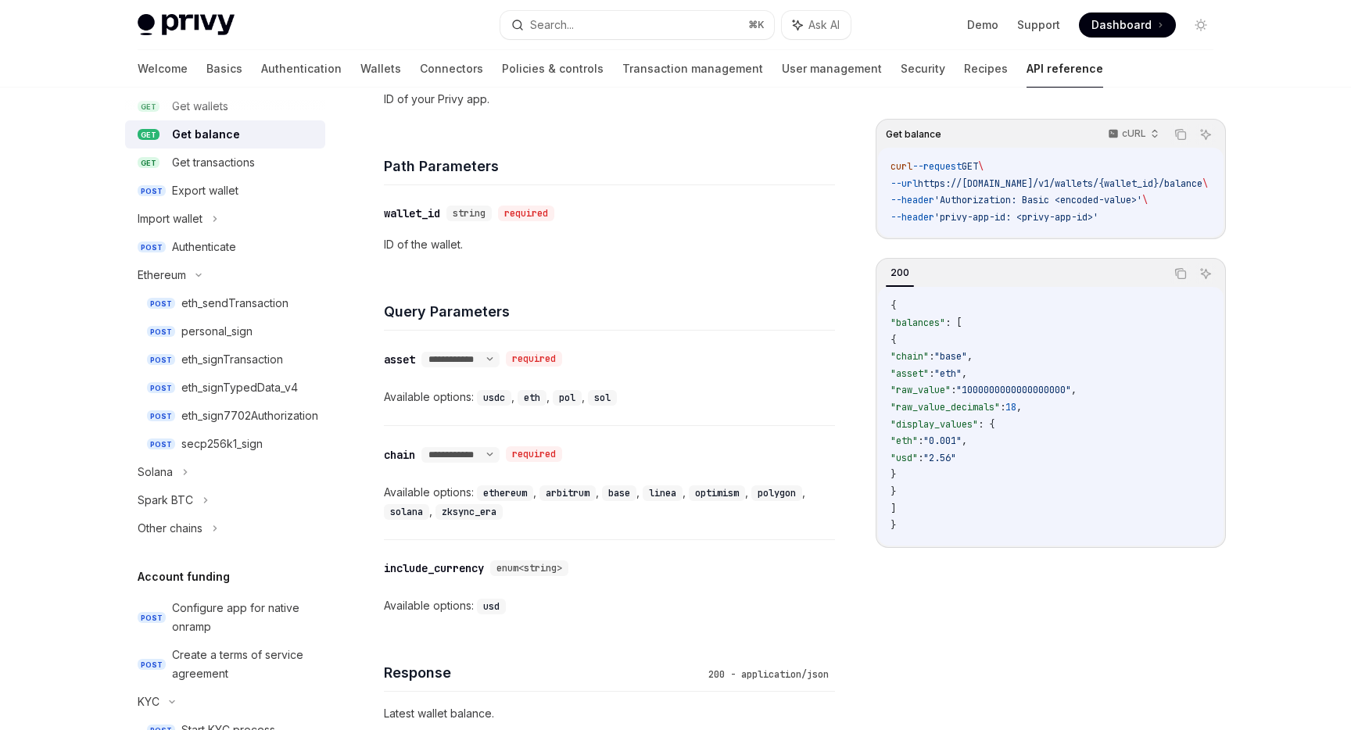
scroll to position [506, 0]
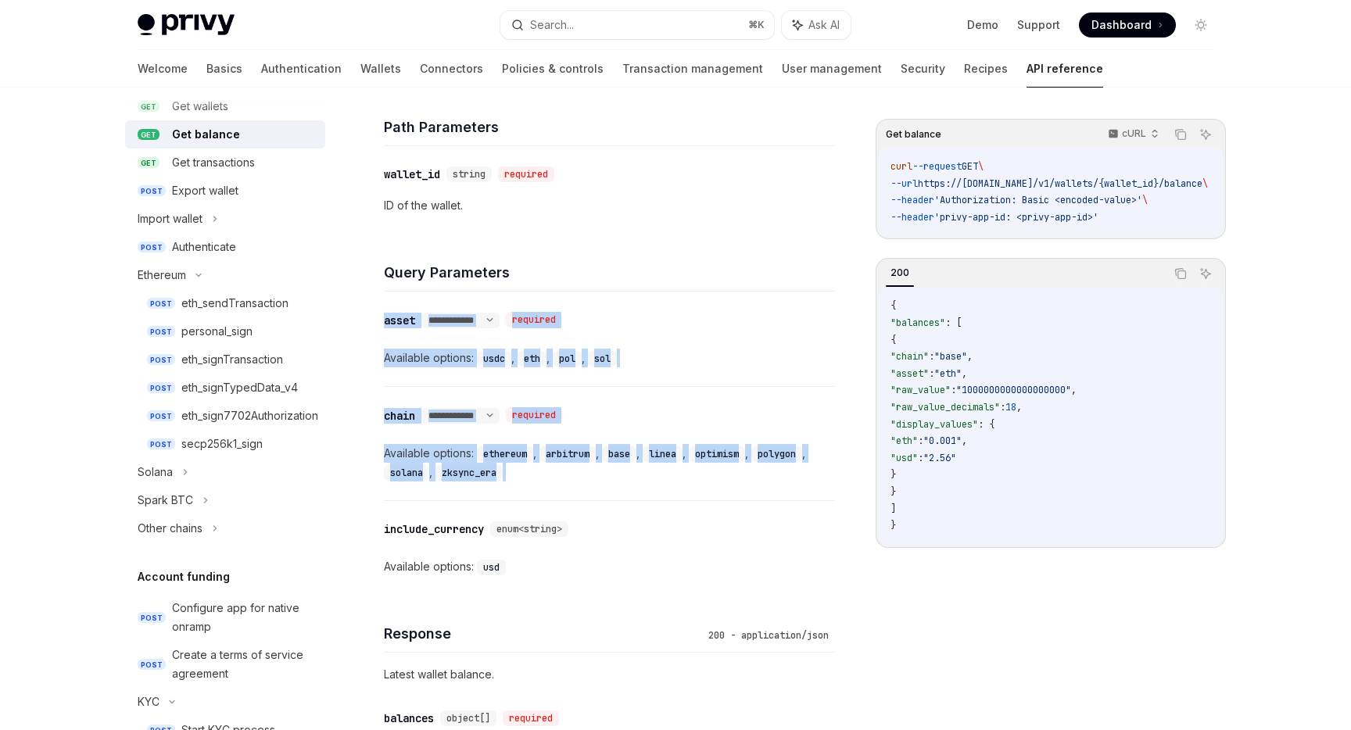
drag, startPoint x: 386, startPoint y: 319, endPoint x: 536, endPoint y: 469, distance: 212.3
click at [536, 469] on div "**********" at bounding box center [609, 414] width 451 height 361
copy div "**********"
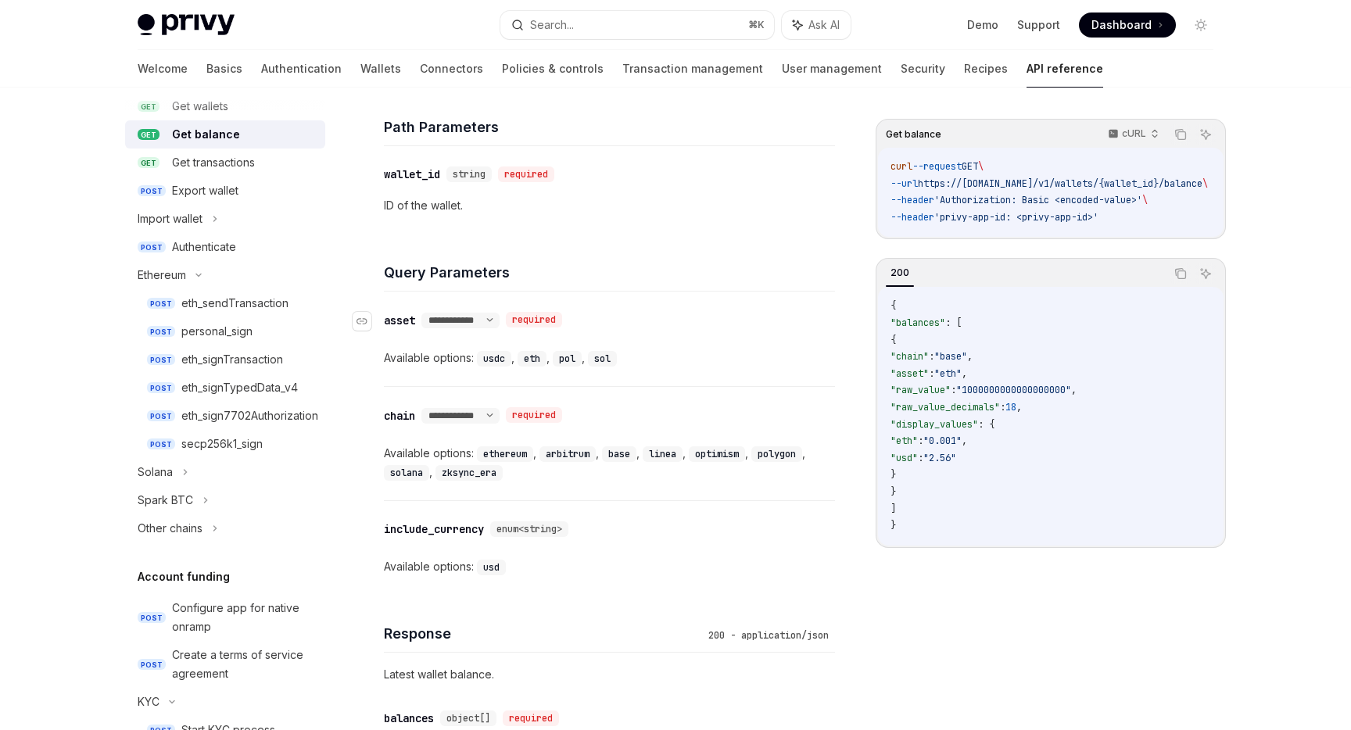
click at [625, 317] on div "**********" at bounding box center [602, 320] width 436 height 20
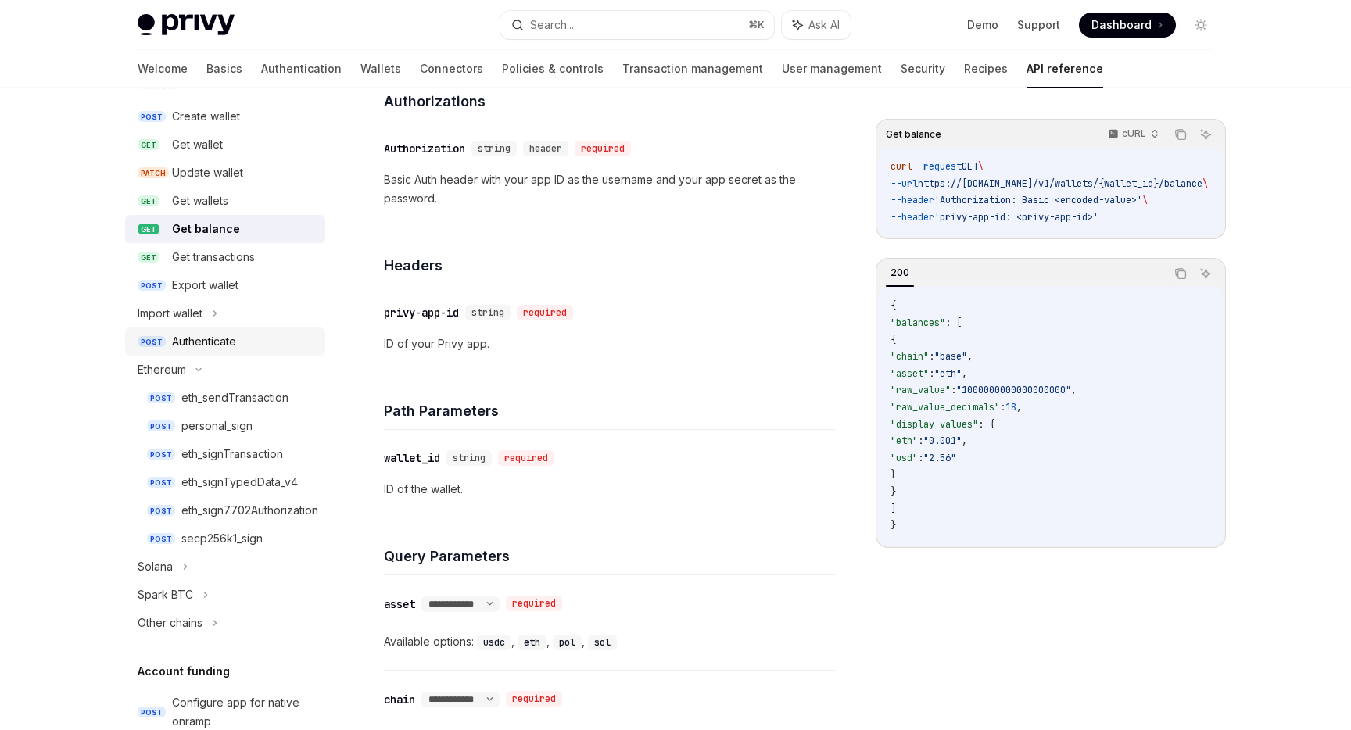
scroll to position [172, 0]
click at [209, 252] on div "Get transactions" at bounding box center [213, 258] width 83 height 19
type textarea "*"
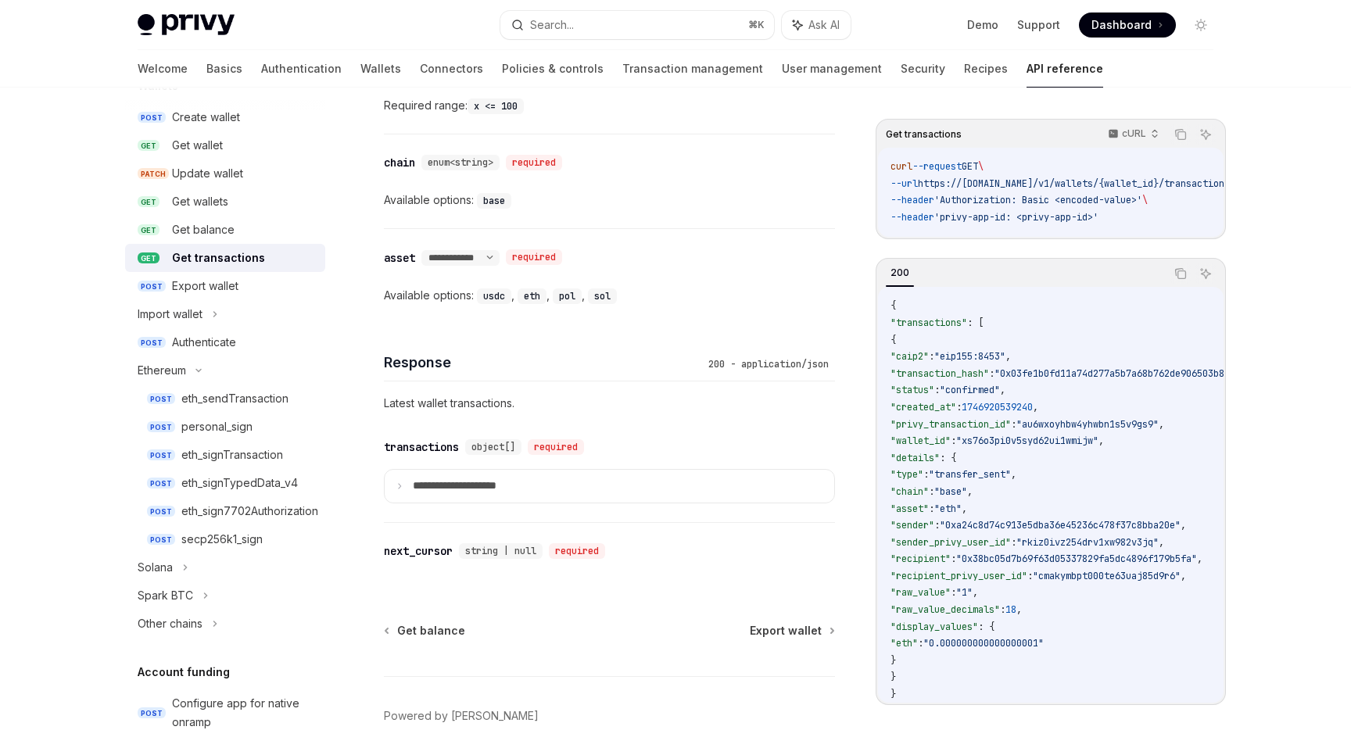
scroll to position [836, 0]
click at [681, 209] on div "​ chain enum<string> required Available options: base" at bounding box center [609, 179] width 451 height 94
